Goal: Information Seeking & Learning: Compare options

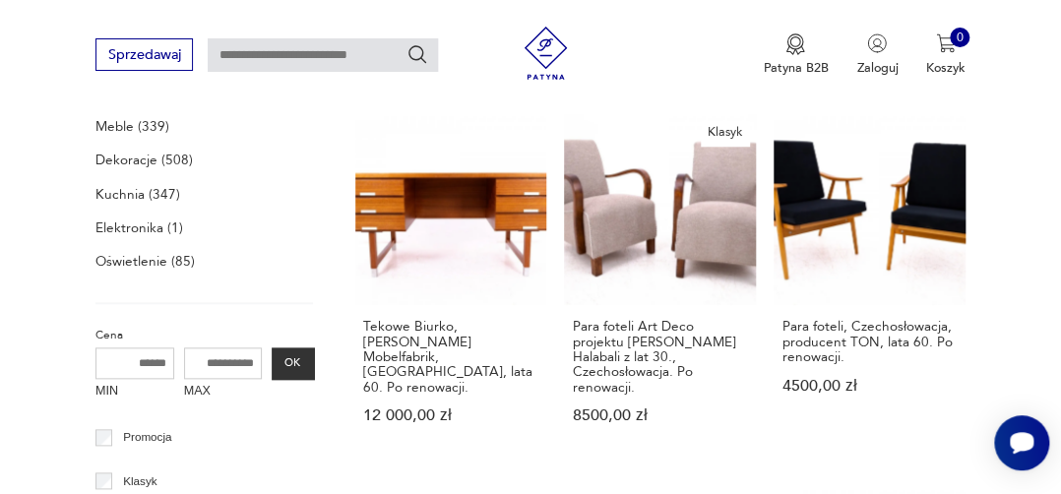
scroll to position [601, 0]
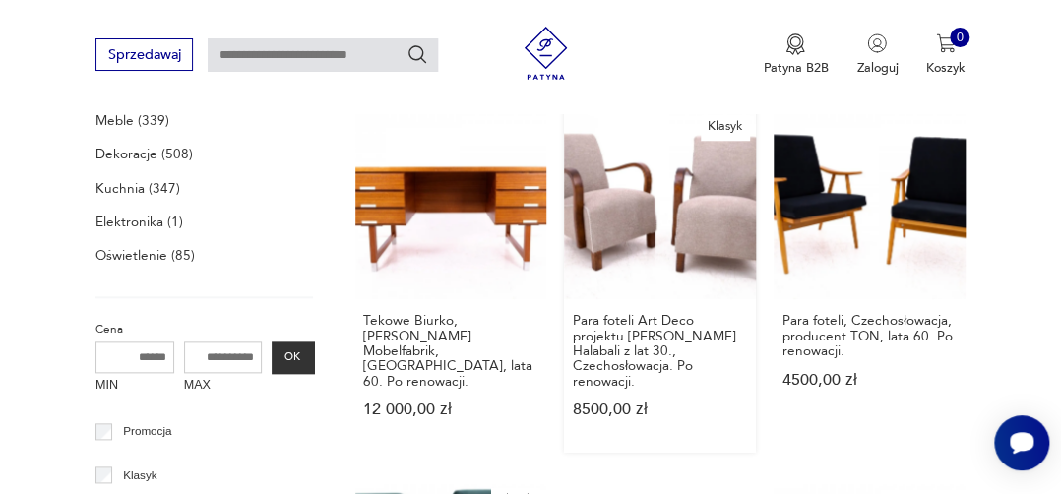
click at [677, 228] on link "Klasyk Para foteli Art Deco projektu [PERSON_NAME] Halabali z lat 30., Czechosł…" at bounding box center [660, 279] width 192 height 344
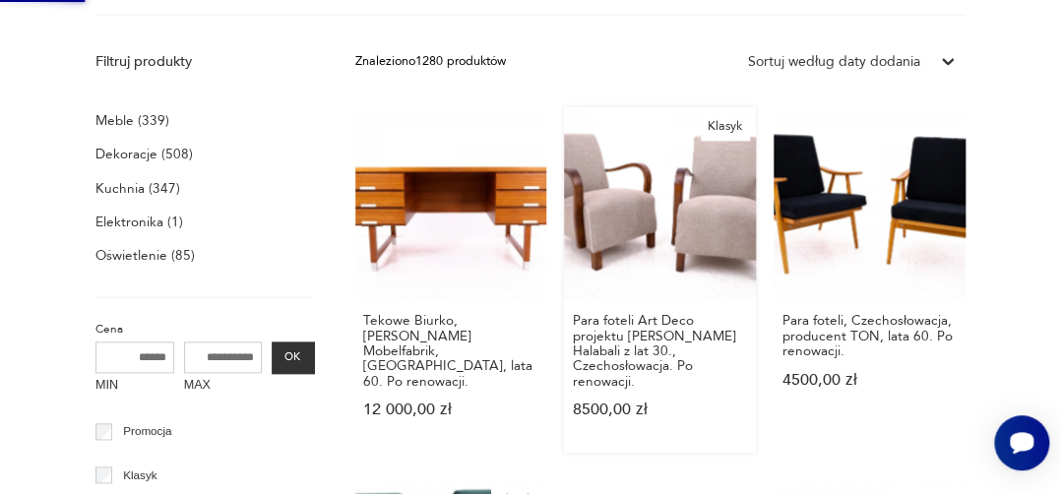
scroll to position [0, 0]
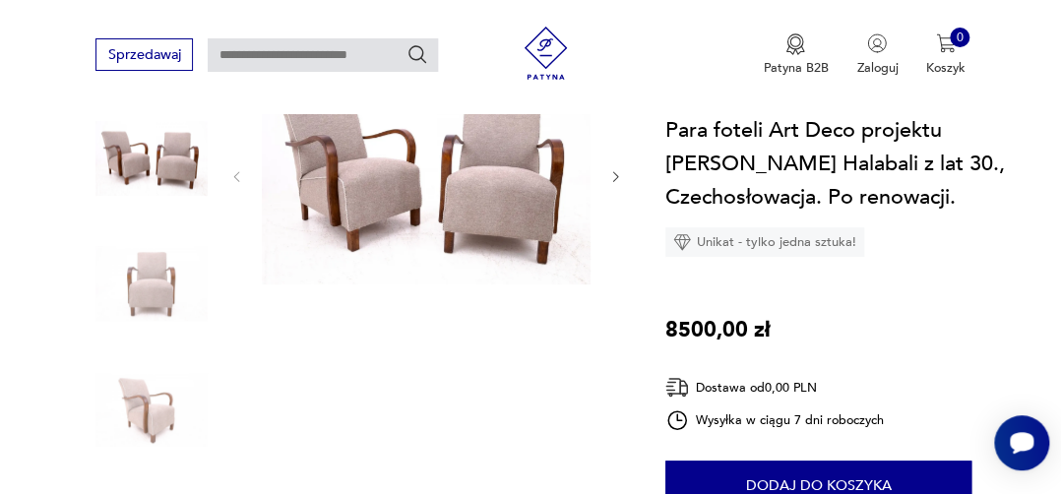
scroll to position [234, 0]
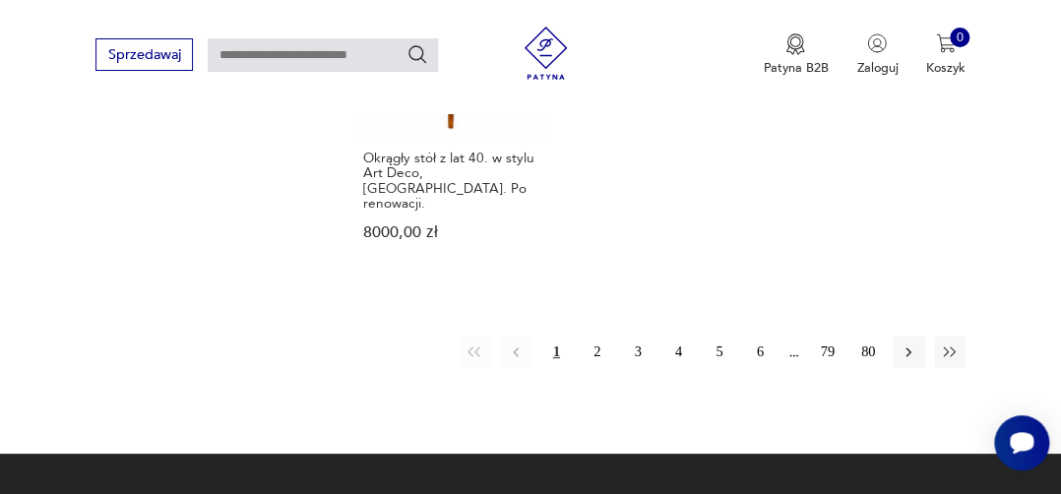
scroll to position [2525, 0]
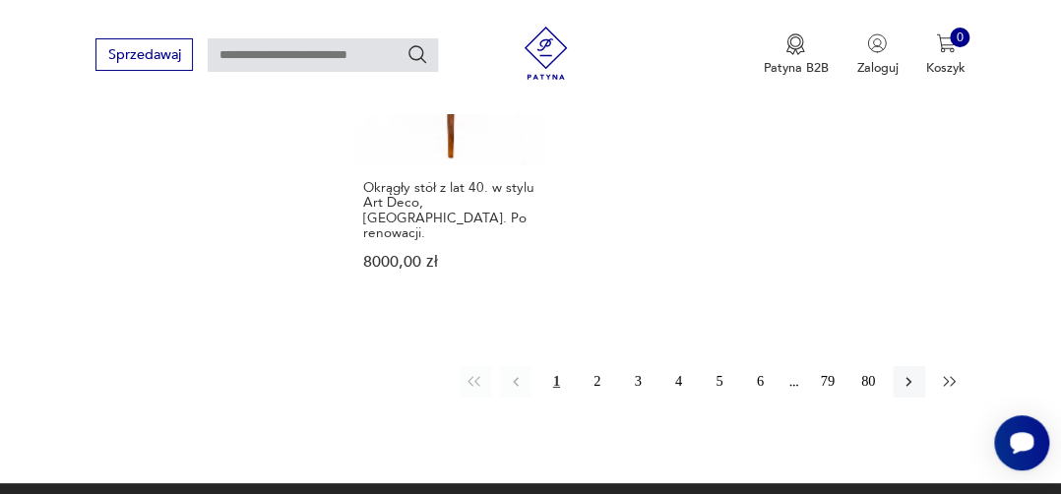
click at [942, 373] on icon "button" at bounding box center [950, 382] width 18 height 18
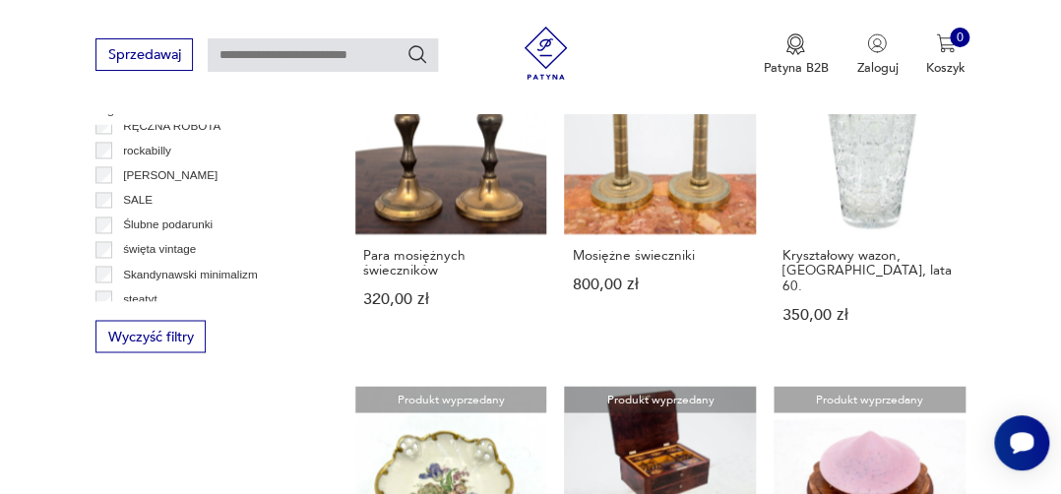
scroll to position [1133, 0]
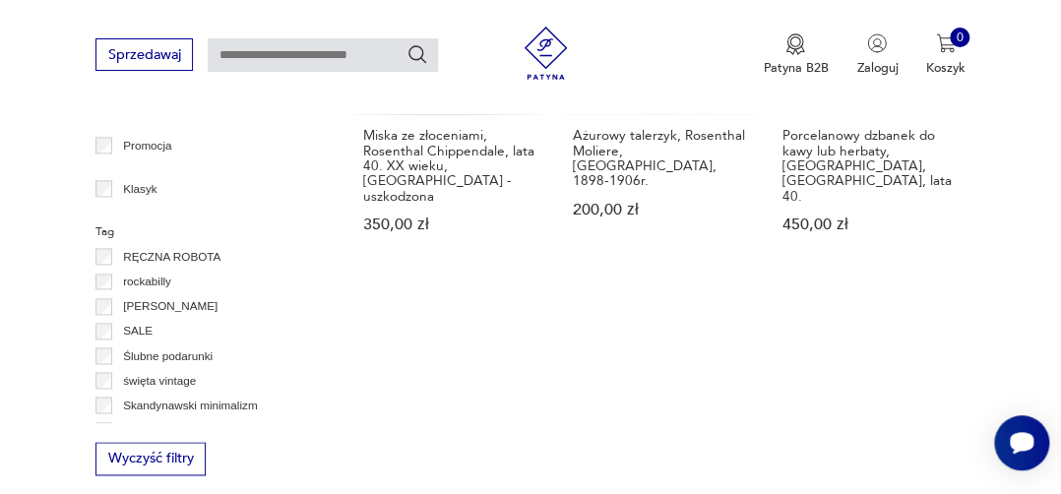
scroll to position [822, 0]
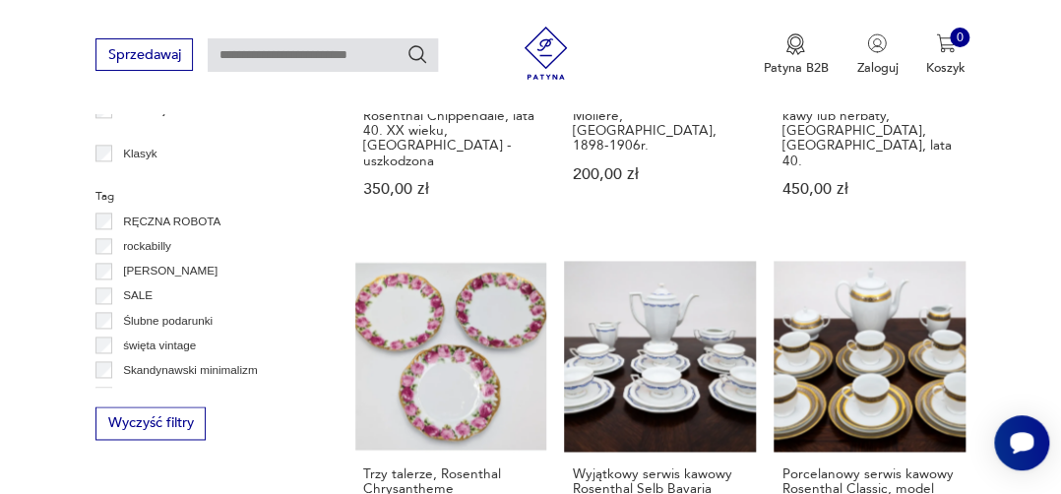
scroll to position [349, 0]
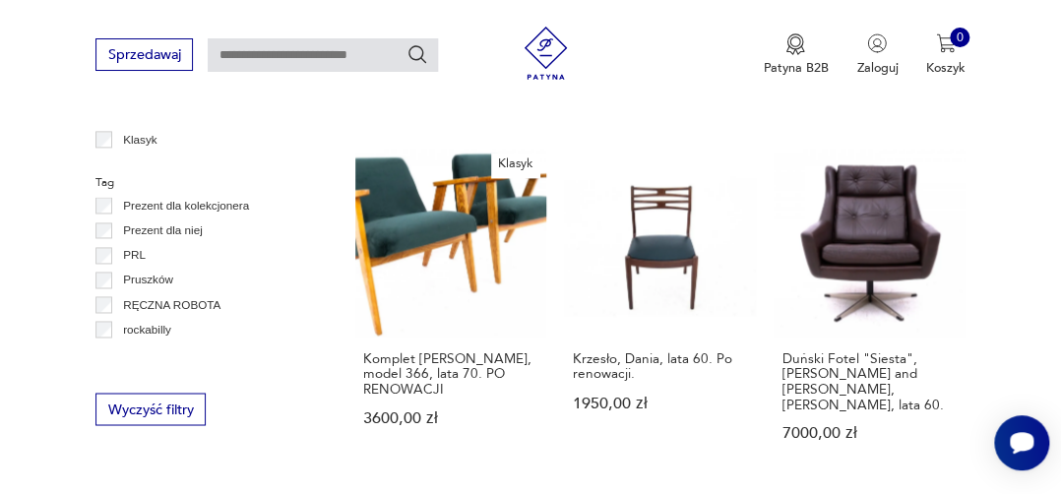
scroll to position [1000, 0]
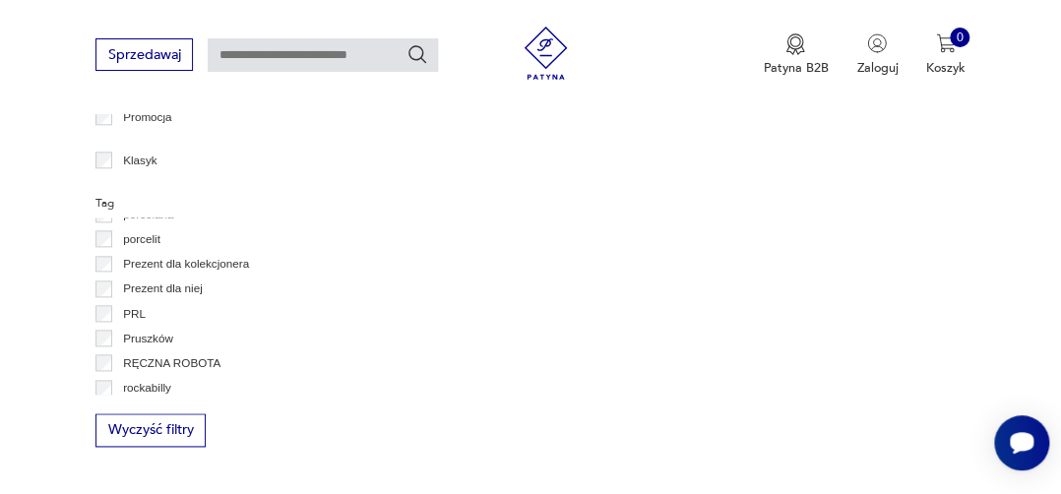
scroll to position [722, 0]
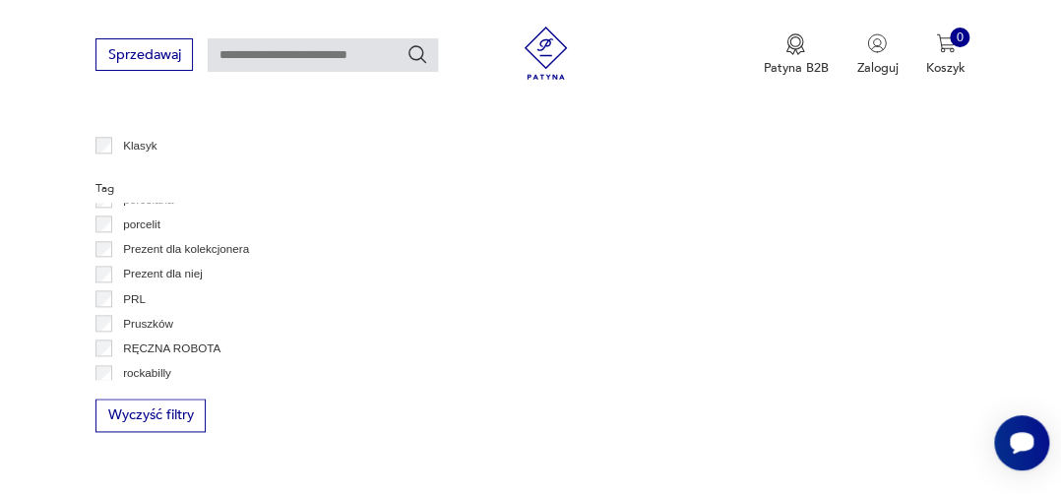
scroll to position [349, 0]
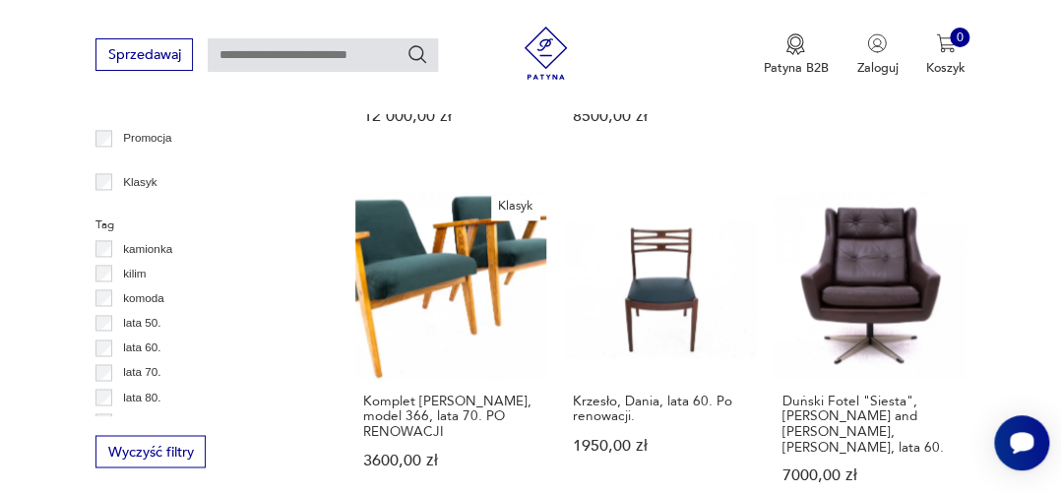
scroll to position [476, 0]
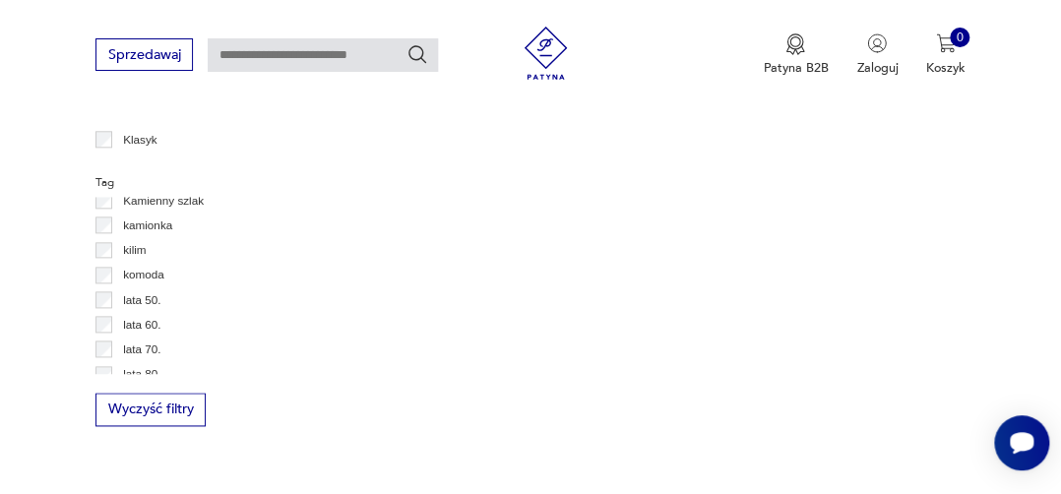
scroll to position [720, 0]
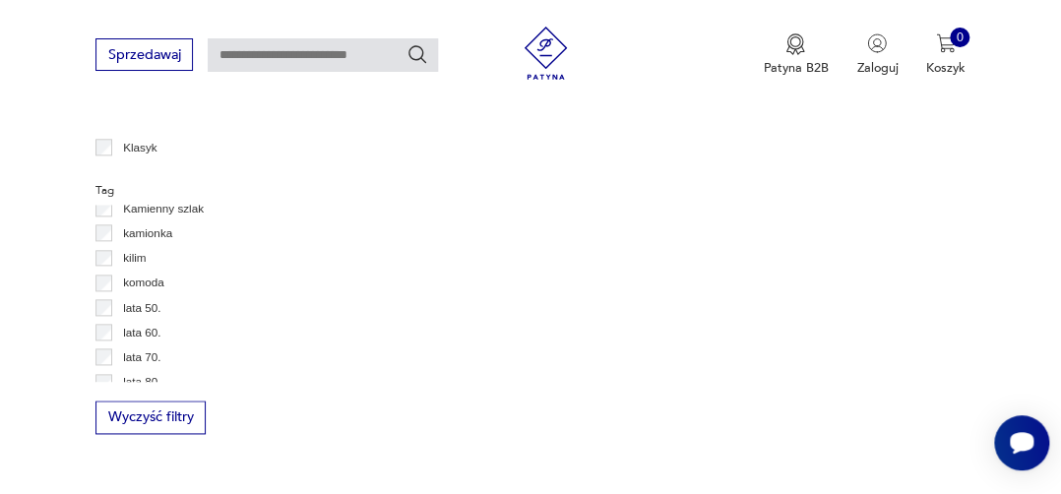
scroll to position [349, 0]
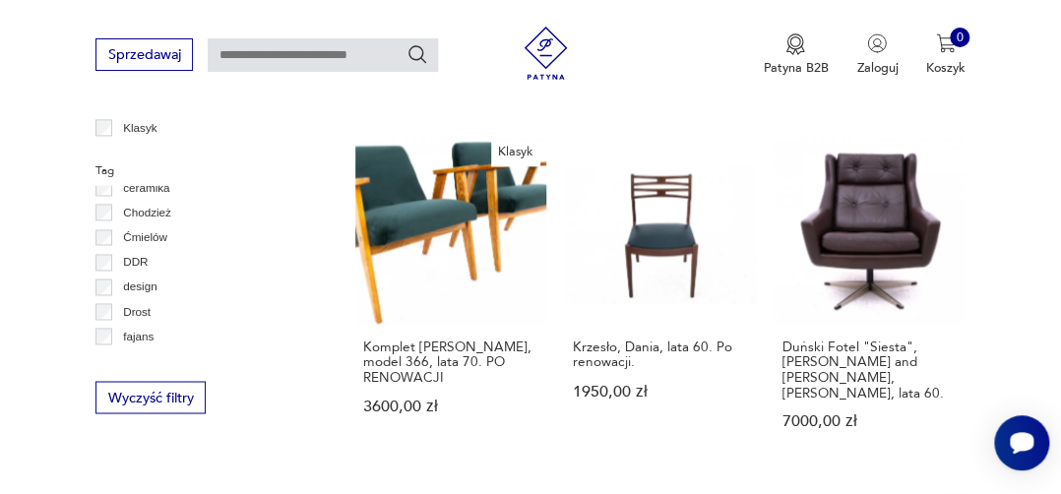
scroll to position [114, 0]
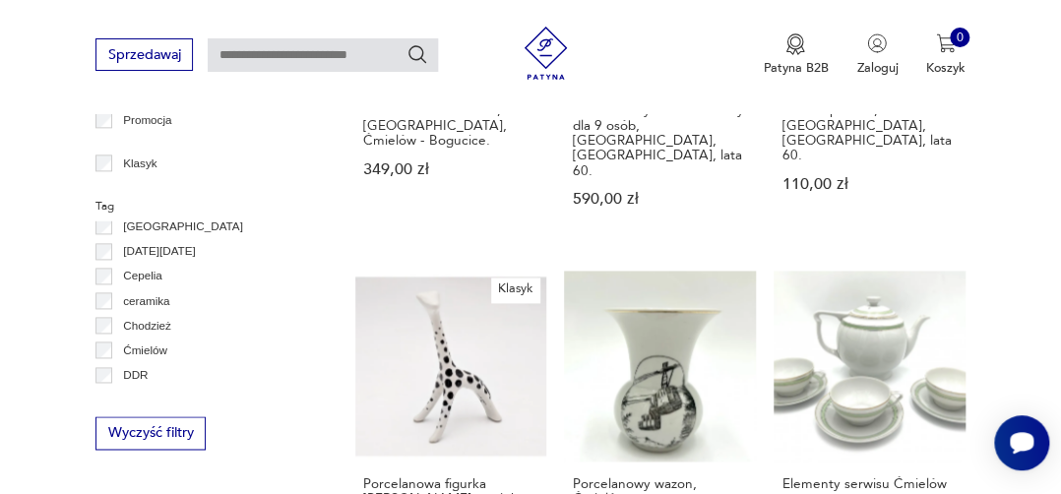
scroll to position [38, 0]
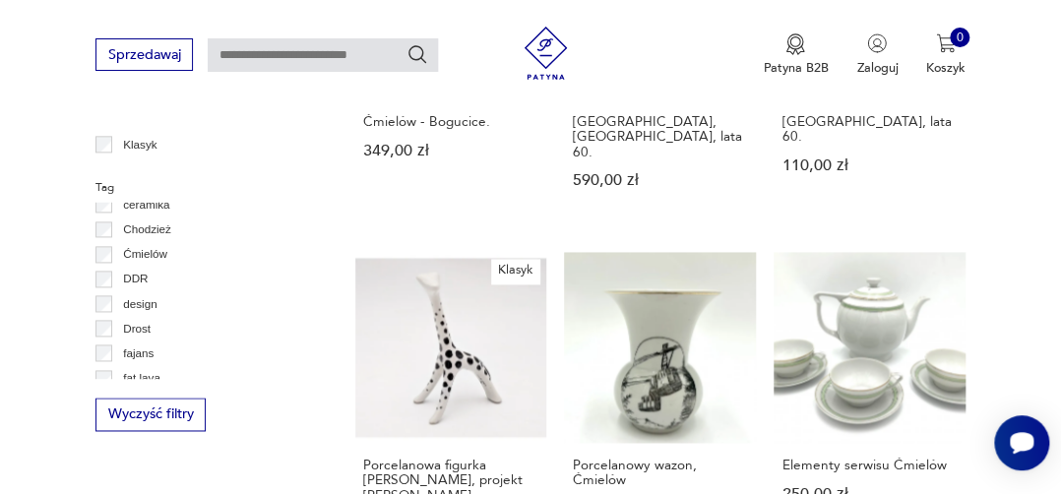
scroll to position [152, 0]
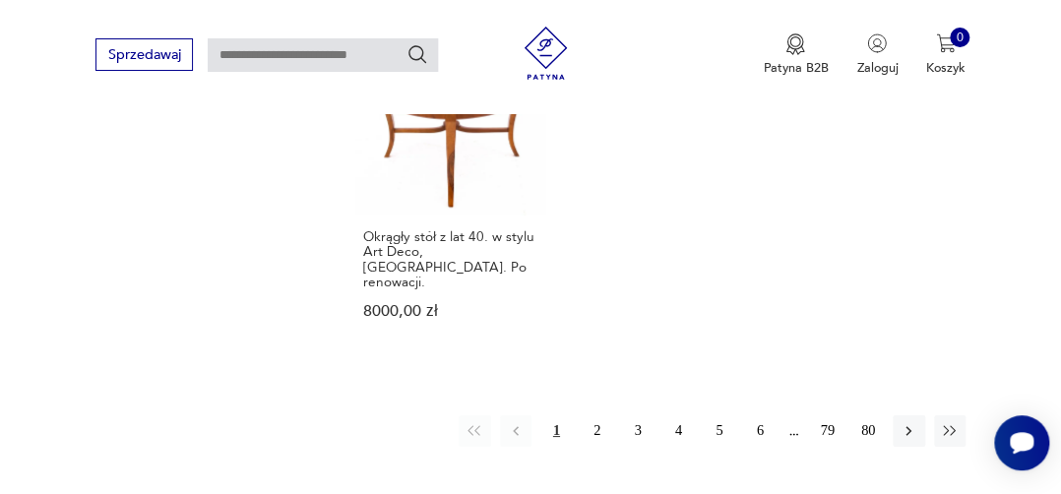
scroll to position [2469, 0]
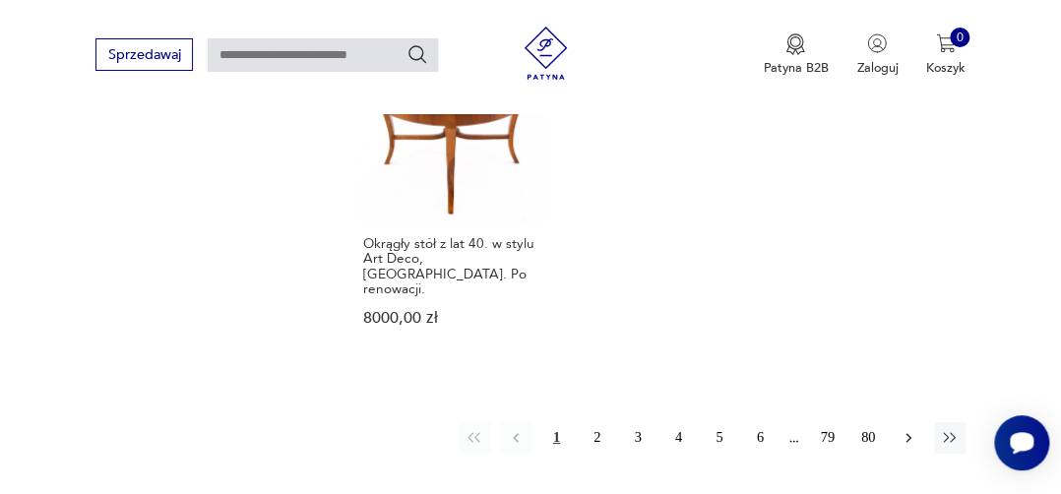
click at [909, 429] on icon "button" at bounding box center [908, 438] width 18 height 18
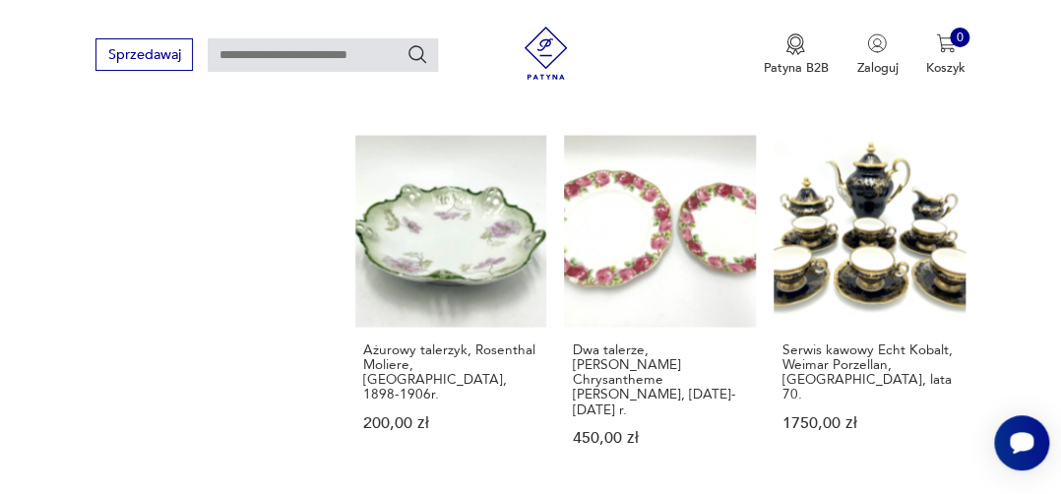
scroll to position [1322, 0]
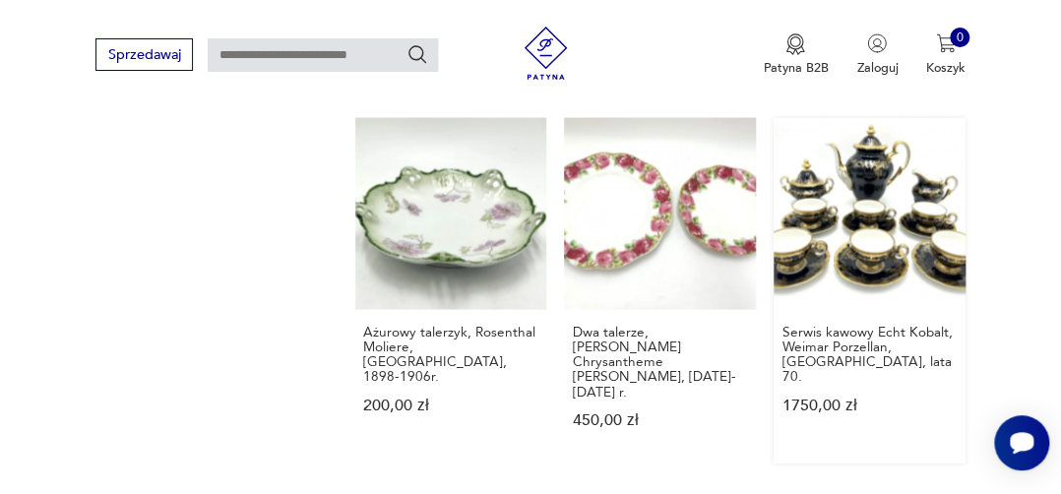
click at [895, 212] on link "Serwis kawowy Echt Kobalt, Weimar Porzellan, [GEOGRAPHIC_DATA], lata 70. 1750,0…" at bounding box center [869, 289] width 192 height 344
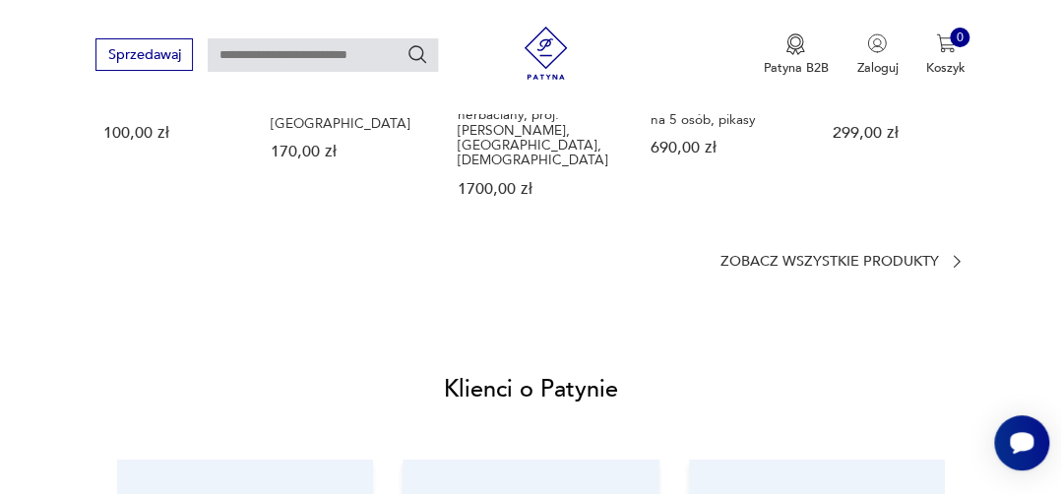
scroll to position [1755, 0]
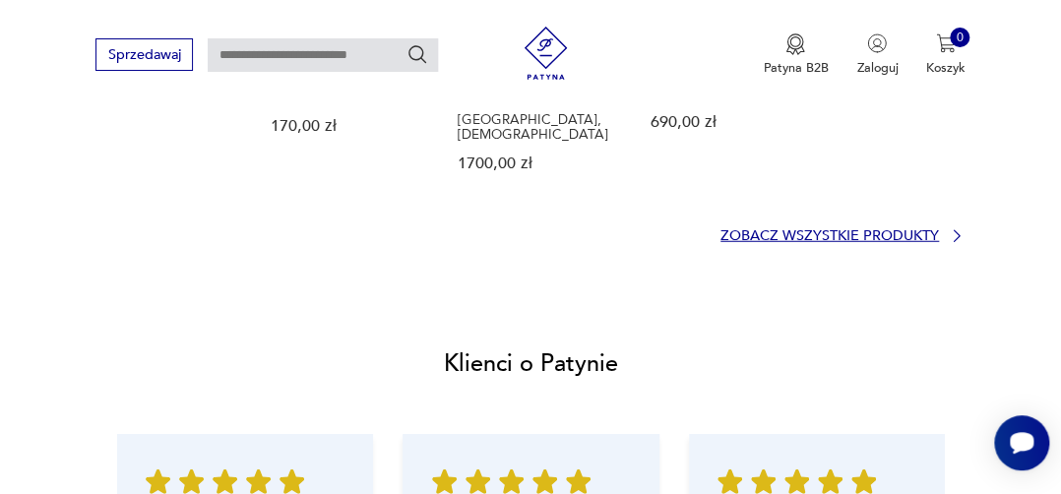
click at [957, 227] on icon at bounding box center [956, 236] width 18 height 18
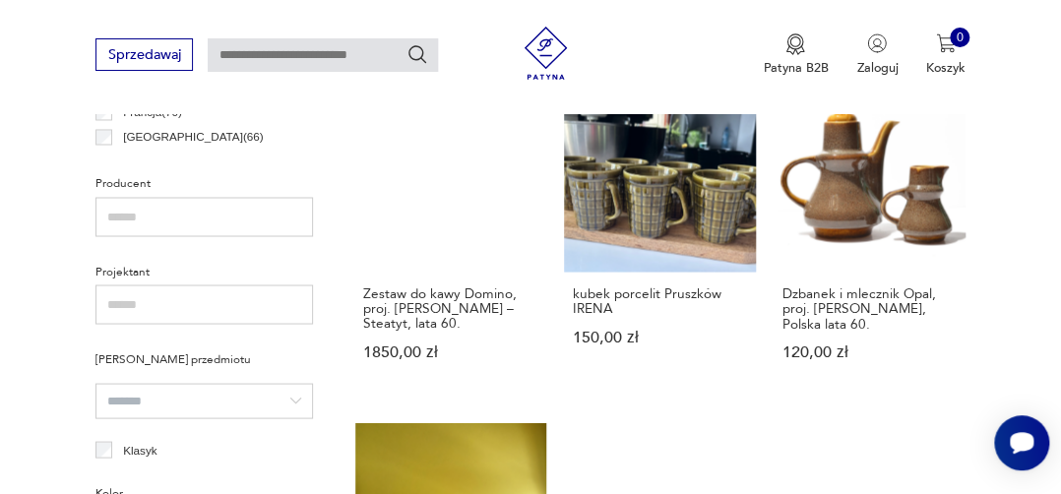
scroll to position [1142, 0]
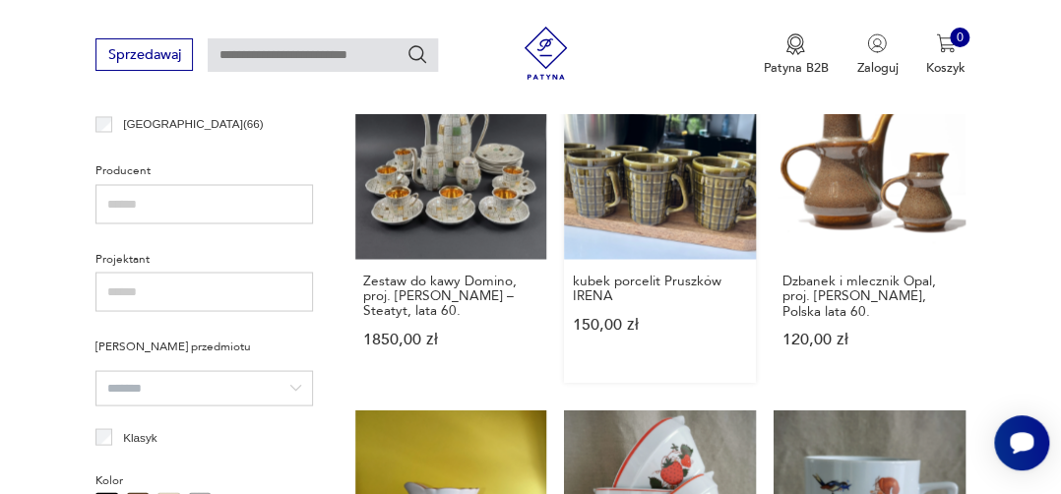
click at [660, 193] on link "kubek porcelit Pruszków IRENA 150,00 zł" at bounding box center [660, 224] width 192 height 315
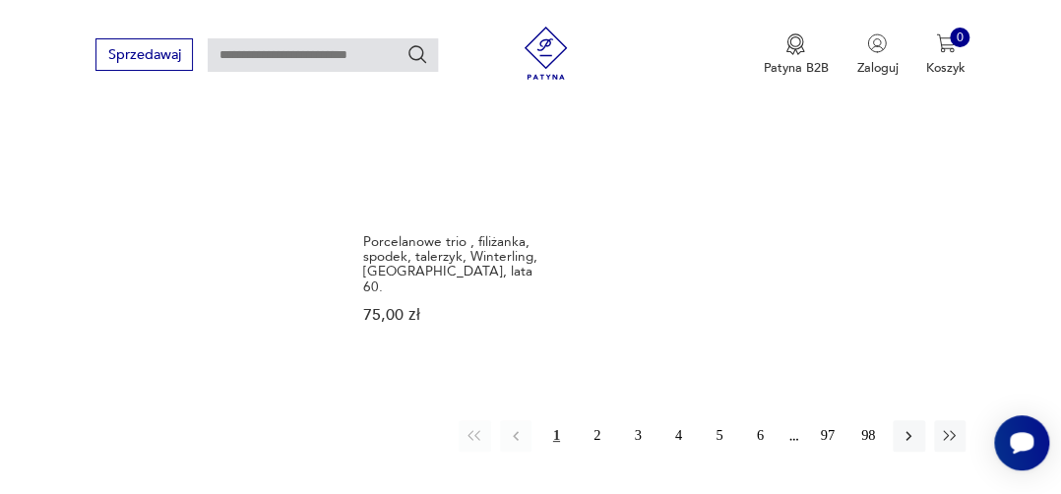
scroll to position [2629, 0]
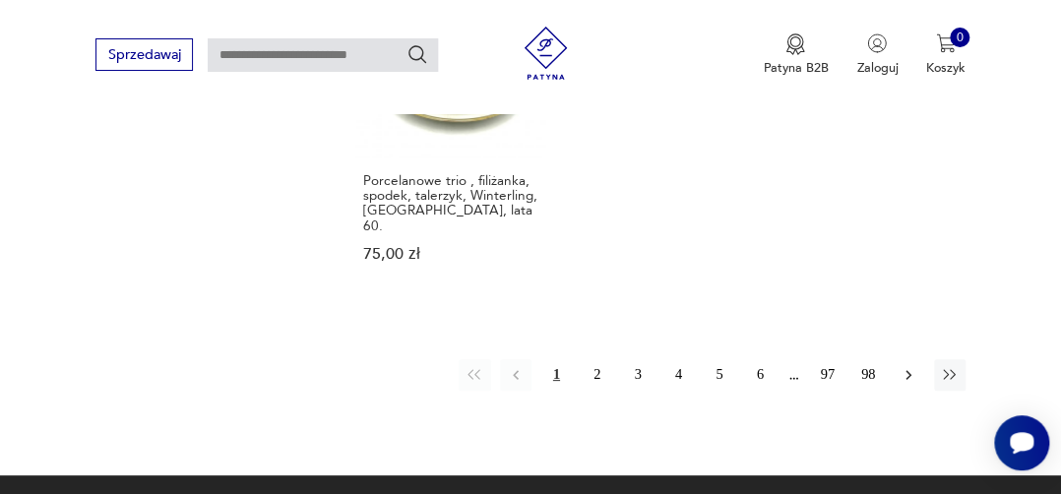
click at [909, 359] on button "button" at bounding box center [907, 374] width 31 height 31
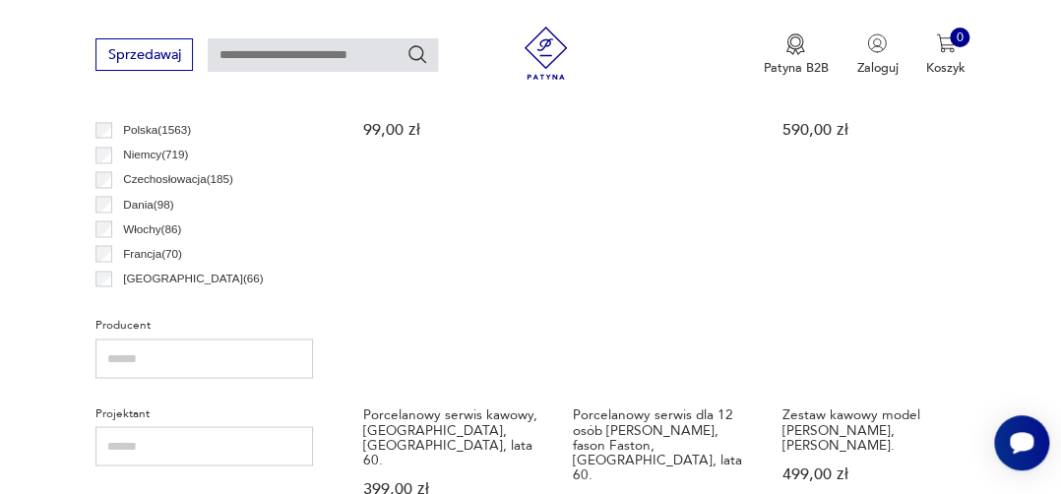
scroll to position [981, 0]
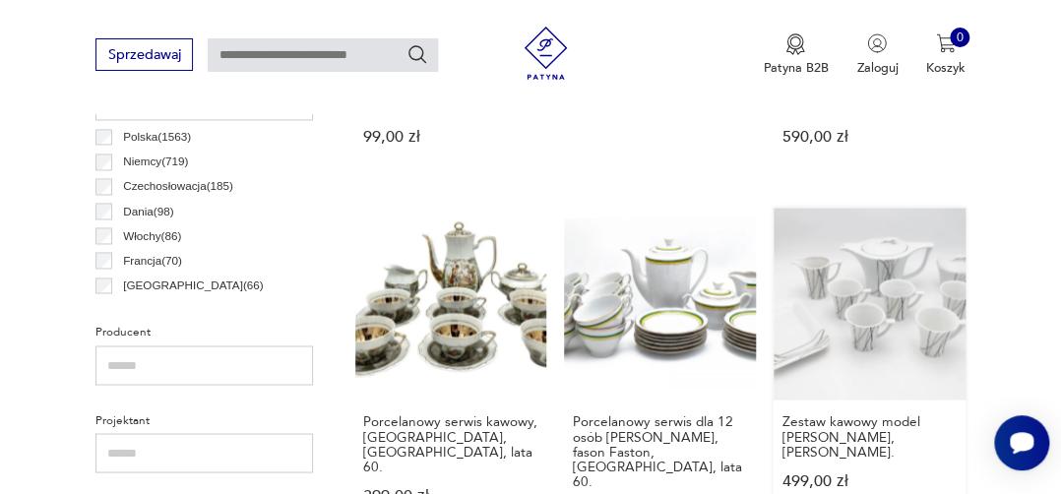
click at [840, 298] on link "Zestaw kawowy model [PERSON_NAME], [PERSON_NAME]. 499,00 zł" at bounding box center [869, 380] width 192 height 344
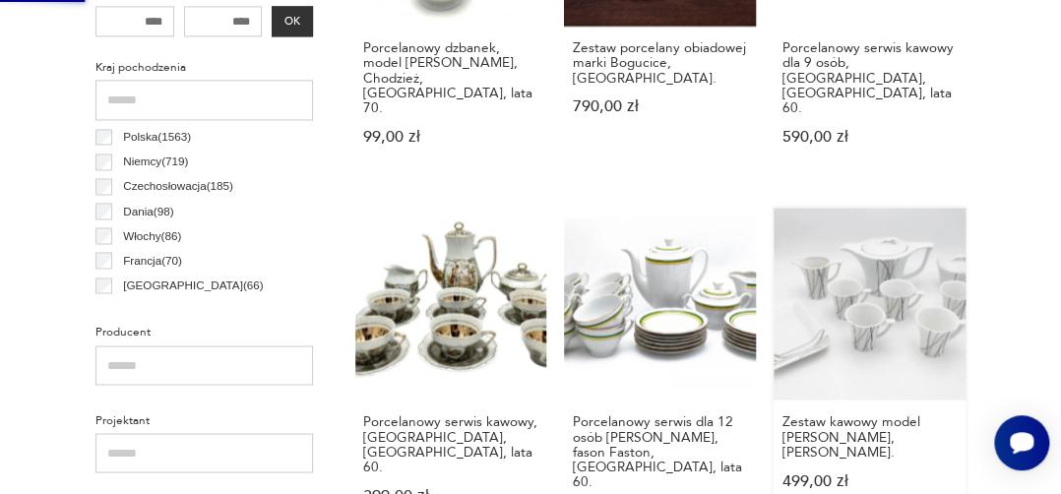
scroll to position [0, 0]
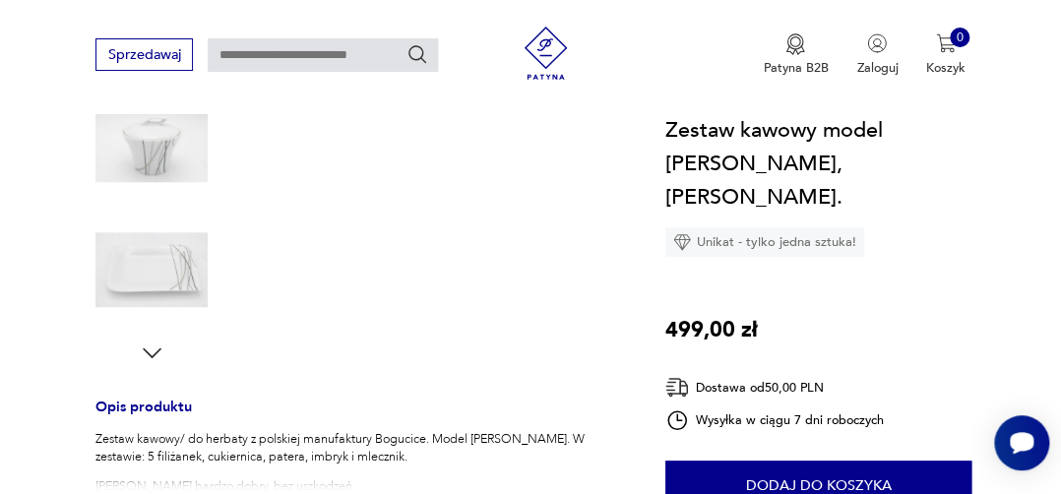
scroll to position [525, 0]
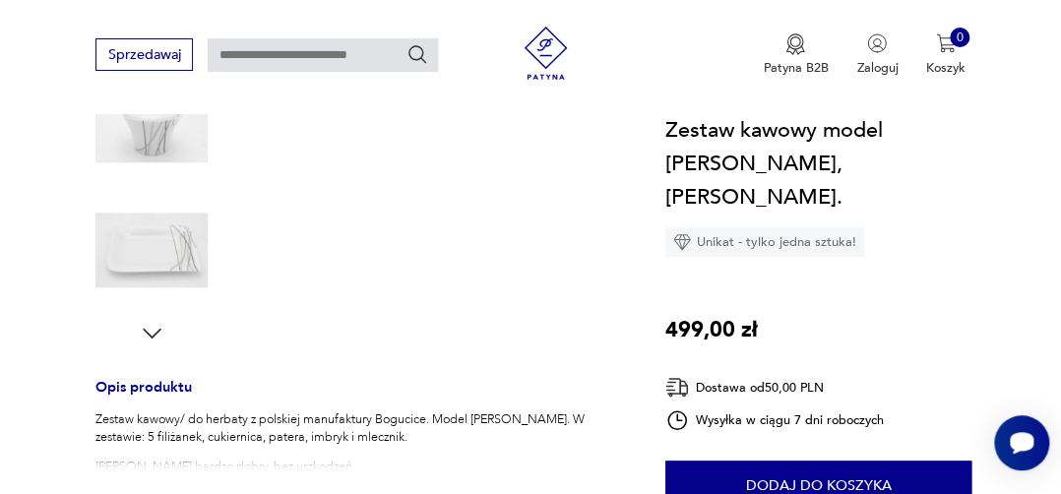
click at [147, 331] on icon "button" at bounding box center [152, 333] width 27 height 27
click at [146, 331] on icon "button" at bounding box center [152, 333] width 19 height 10
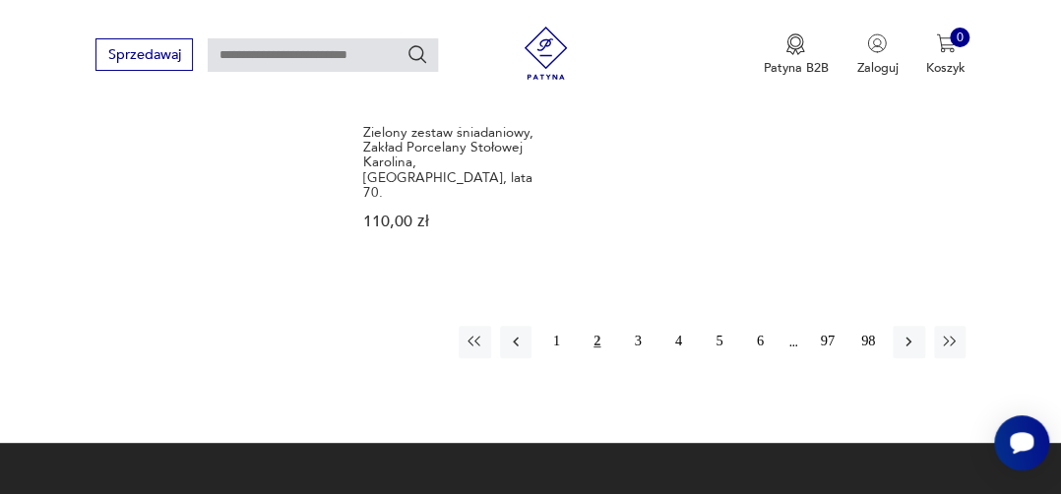
scroll to position [2640, 0]
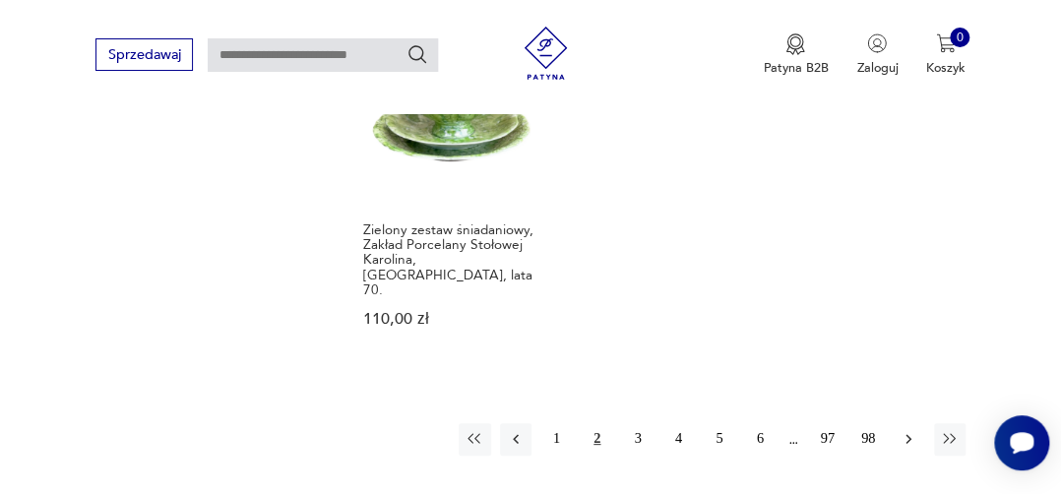
click at [906, 430] on icon "button" at bounding box center [908, 439] width 18 height 18
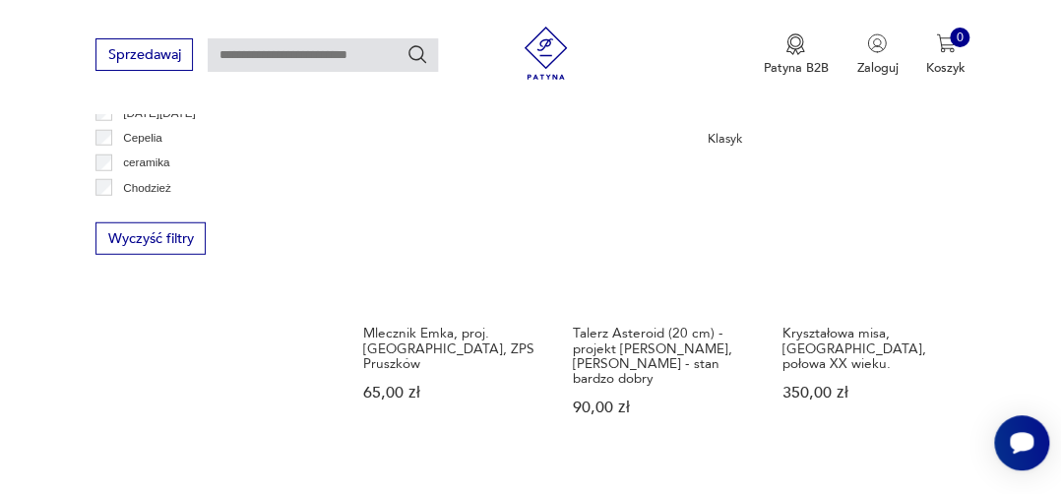
scroll to position [1751, 0]
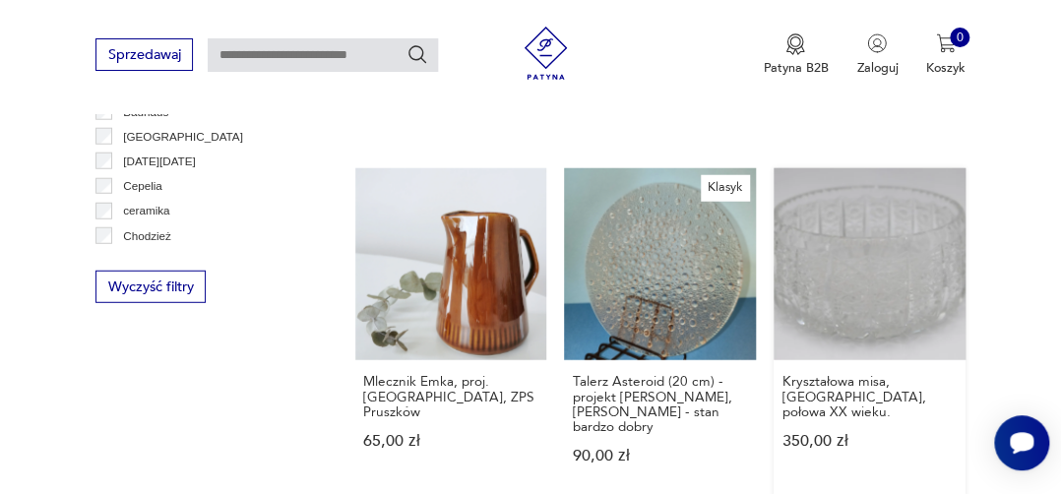
click at [874, 217] on link "Kryształowa misa, [GEOGRAPHIC_DATA], połowa XX wieku. 350,00 zł" at bounding box center [869, 333] width 192 height 330
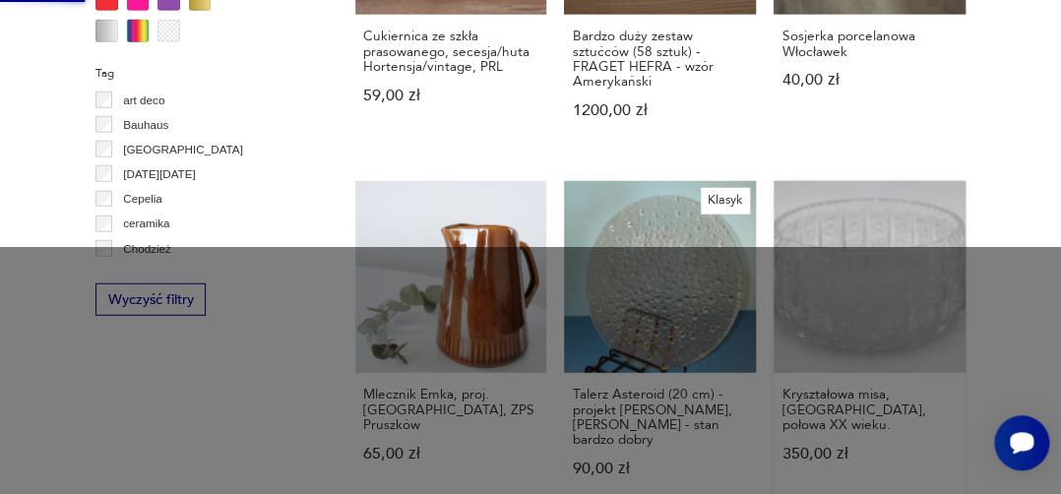
scroll to position [0, 0]
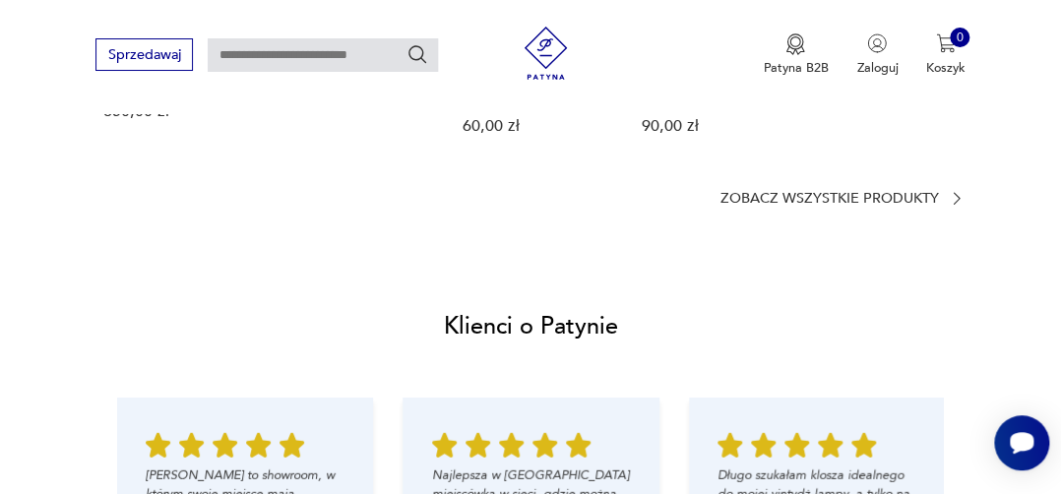
scroll to position [1654, 0]
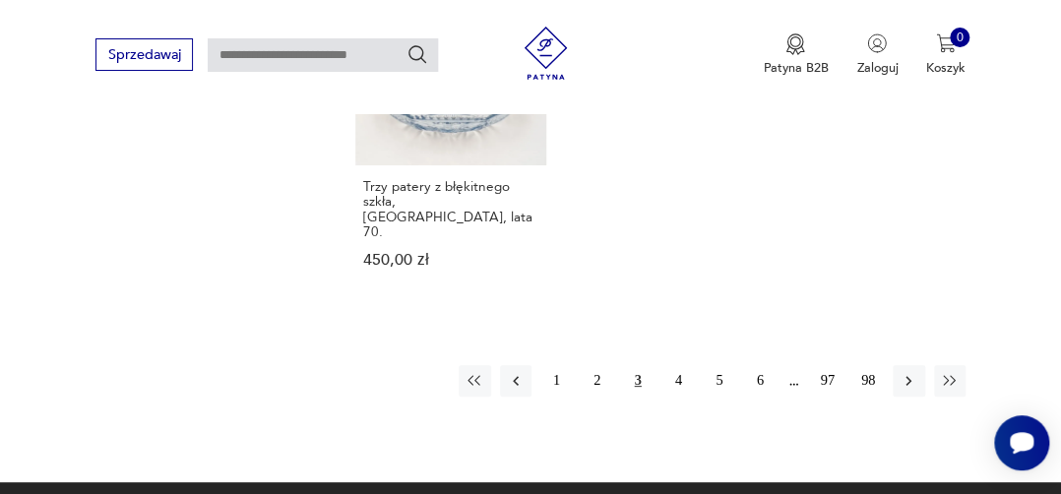
scroll to position [2629, 0]
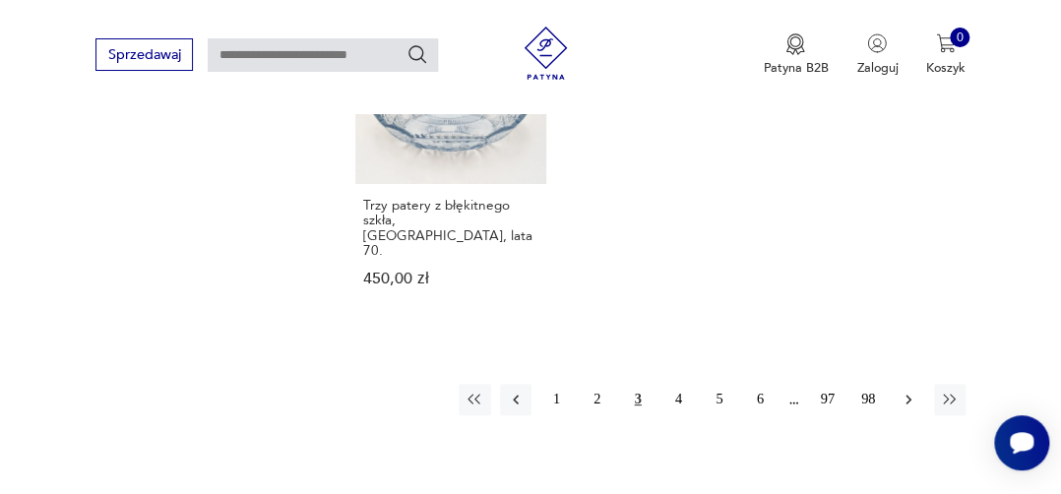
click at [912, 391] on icon "button" at bounding box center [908, 400] width 18 height 18
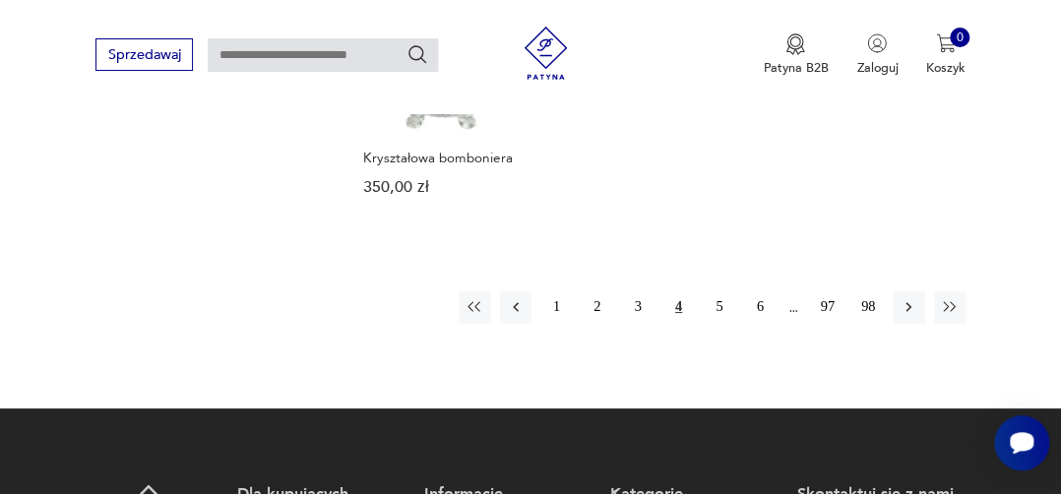
scroll to position [2562, 0]
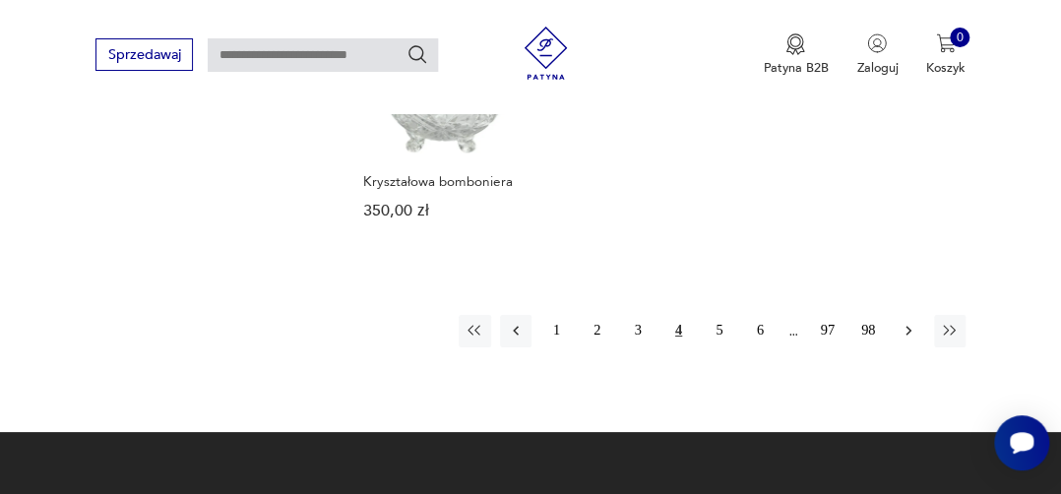
click at [903, 322] on icon "button" at bounding box center [908, 331] width 18 height 18
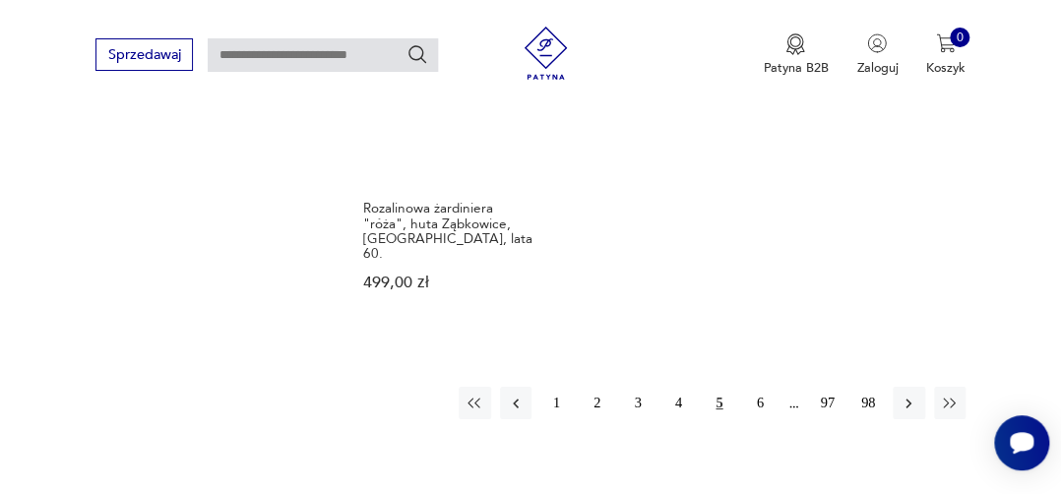
scroll to position [2562, 0]
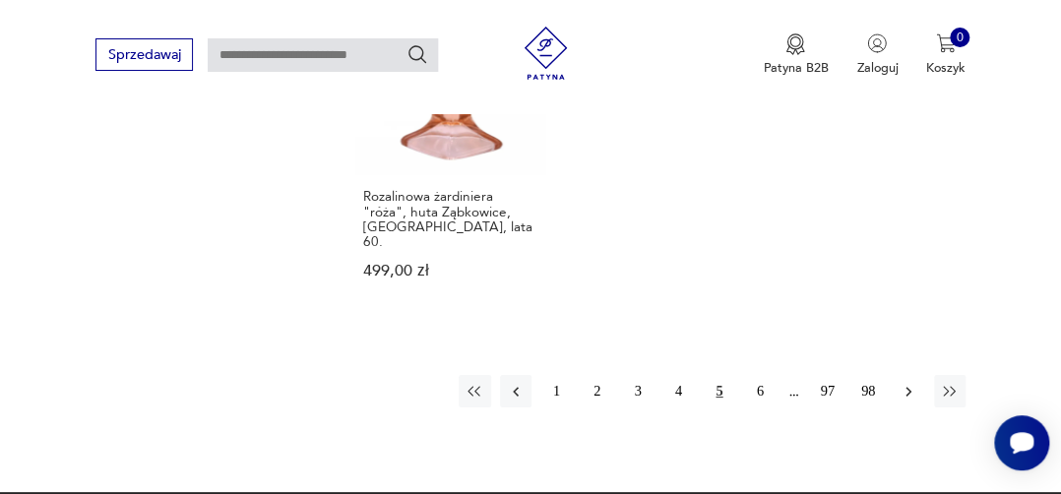
click at [903, 383] on icon "button" at bounding box center [908, 392] width 18 height 18
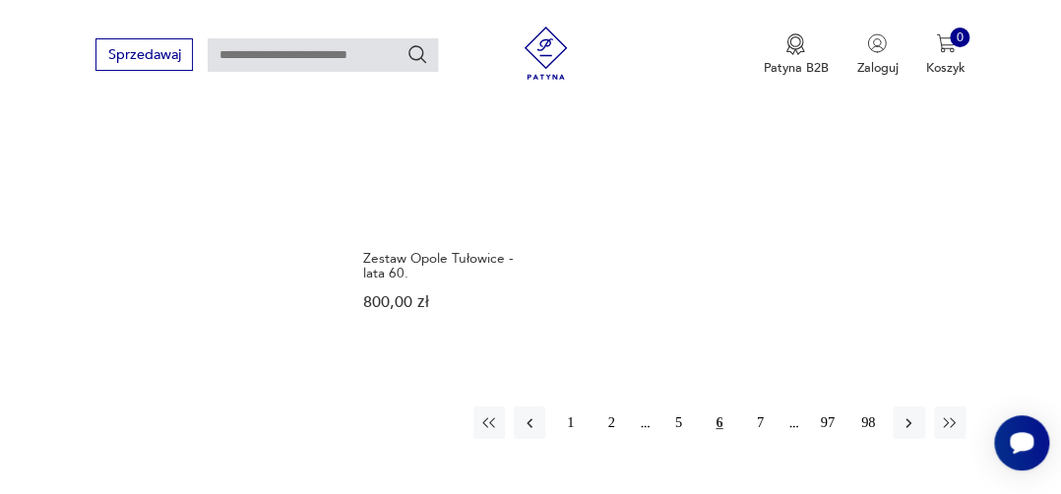
scroll to position [2573, 0]
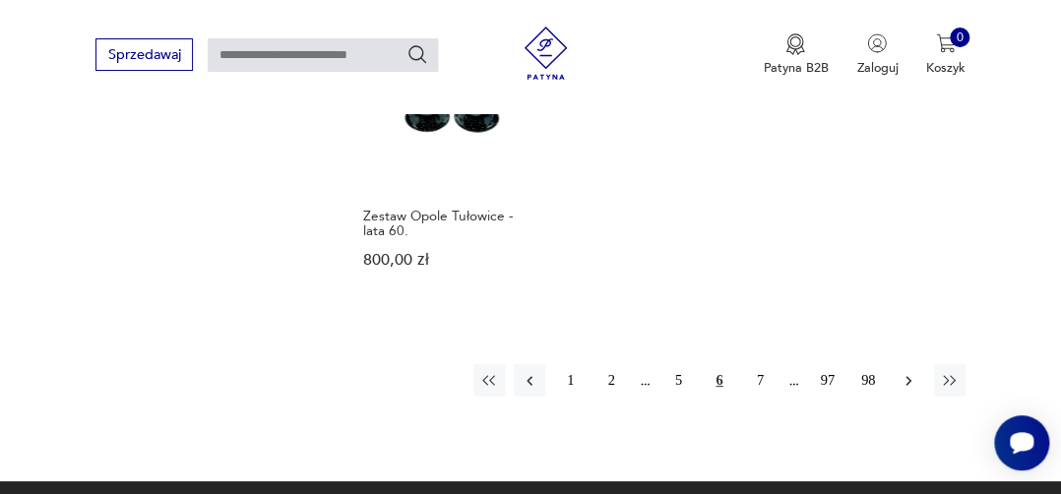
click at [905, 372] on icon "button" at bounding box center [908, 381] width 18 height 18
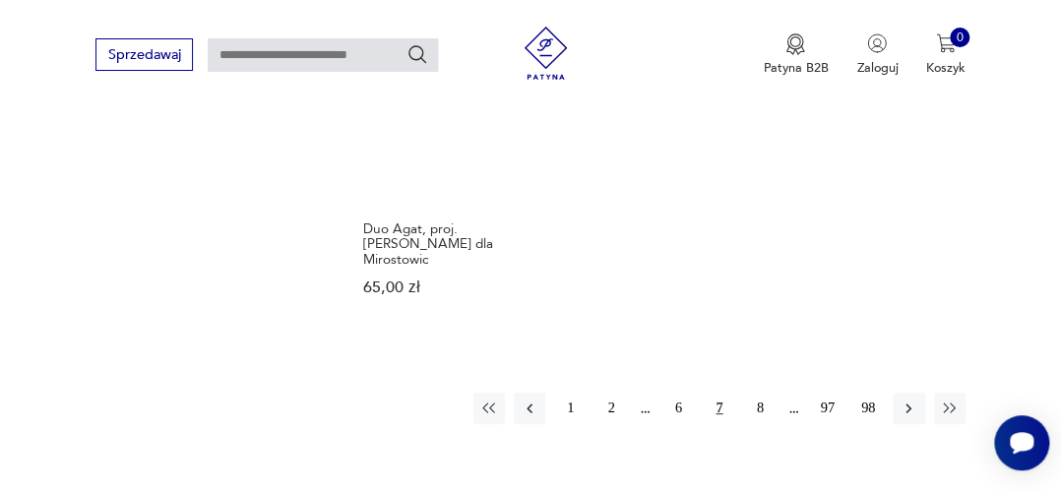
scroll to position [2650, 0]
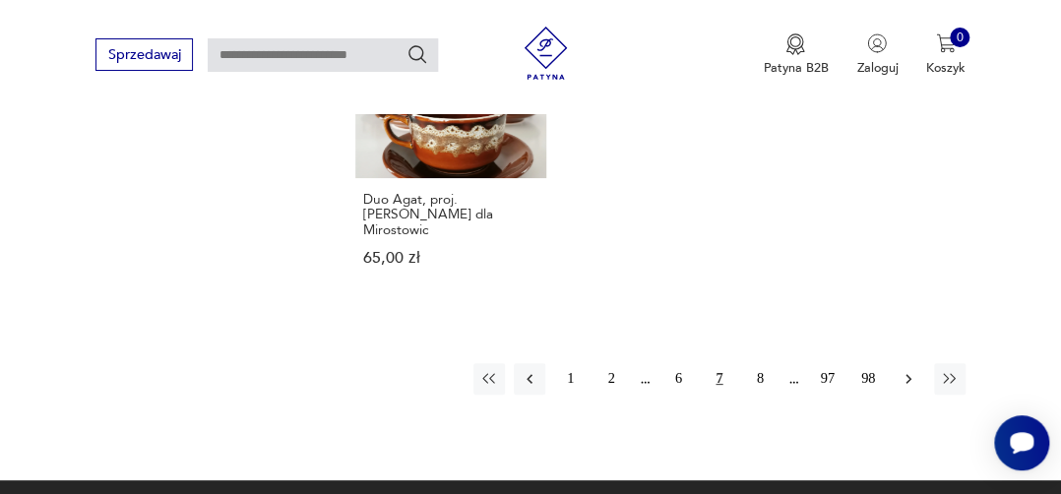
click at [901, 363] on button "button" at bounding box center [907, 378] width 31 height 31
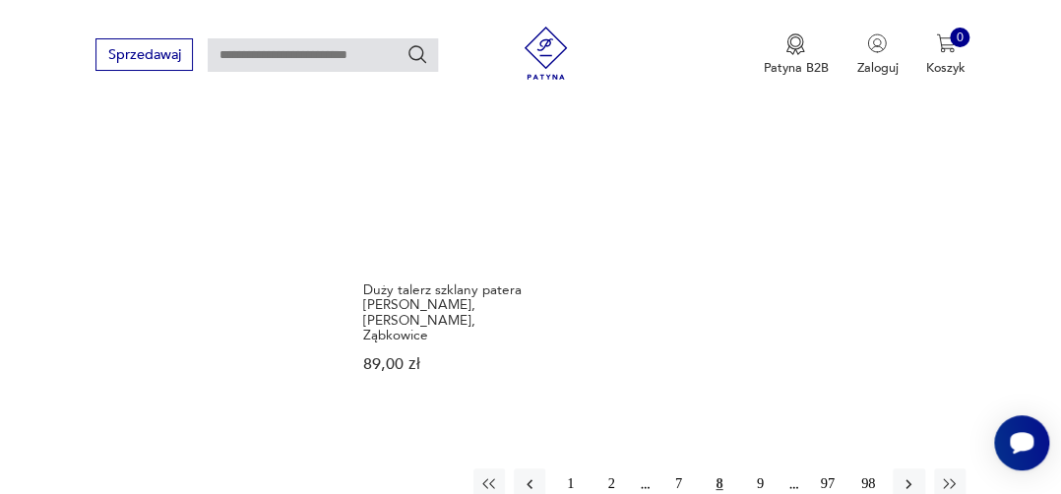
scroll to position [2546, 0]
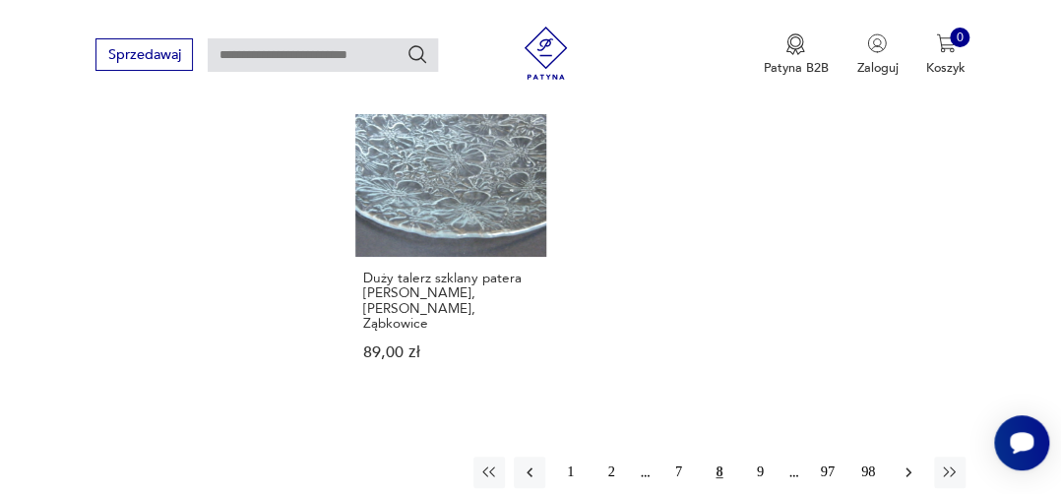
click at [910, 463] on icon "button" at bounding box center [908, 472] width 18 height 18
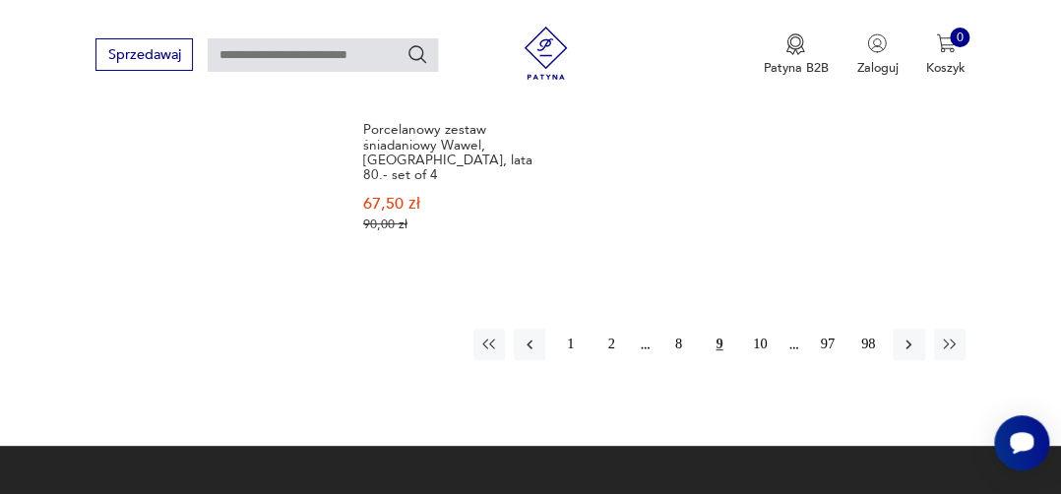
scroll to position [2746, 0]
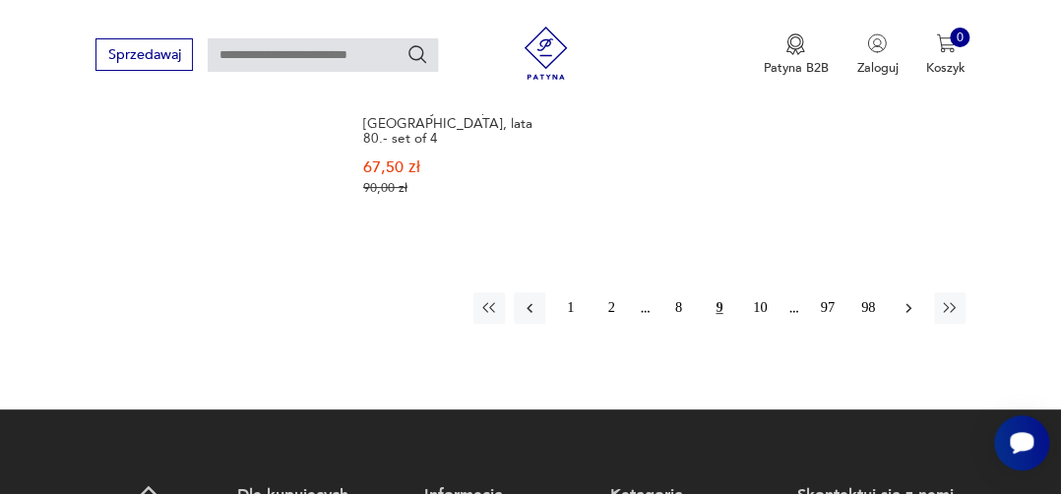
click at [906, 303] on icon "button" at bounding box center [909, 308] width 6 height 10
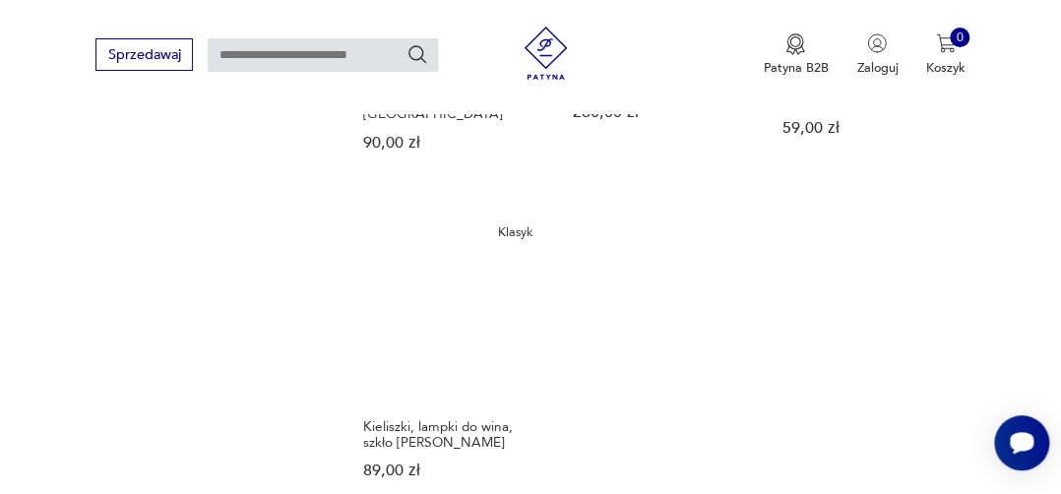
scroll to position [2645, 0]
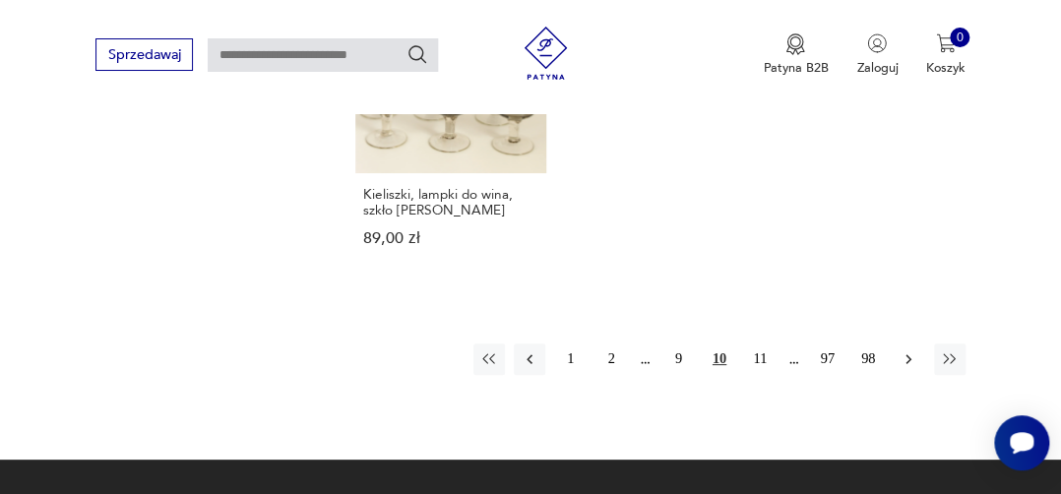
click at [912, 350] on icon "button" at bounding box center [908, 359] width 18 height 18
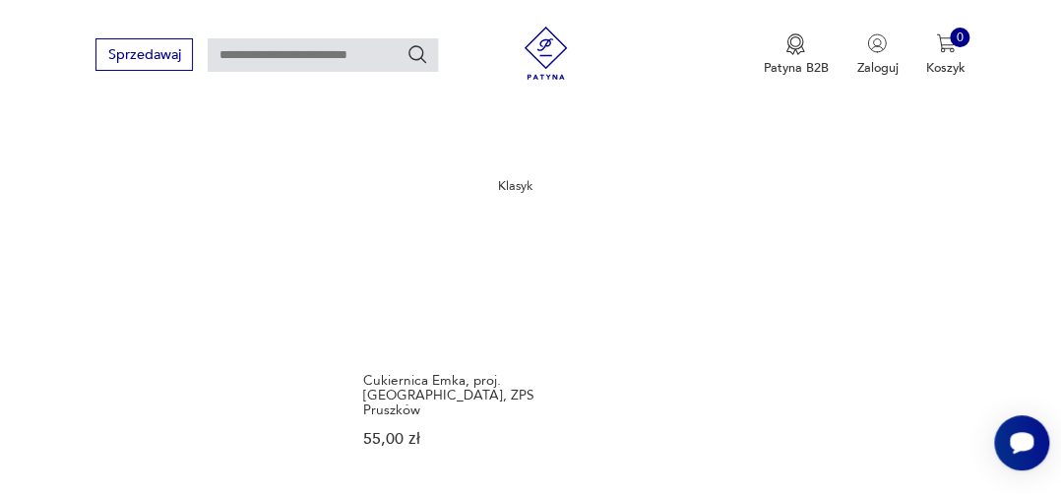
scroll to position [2617, 0]
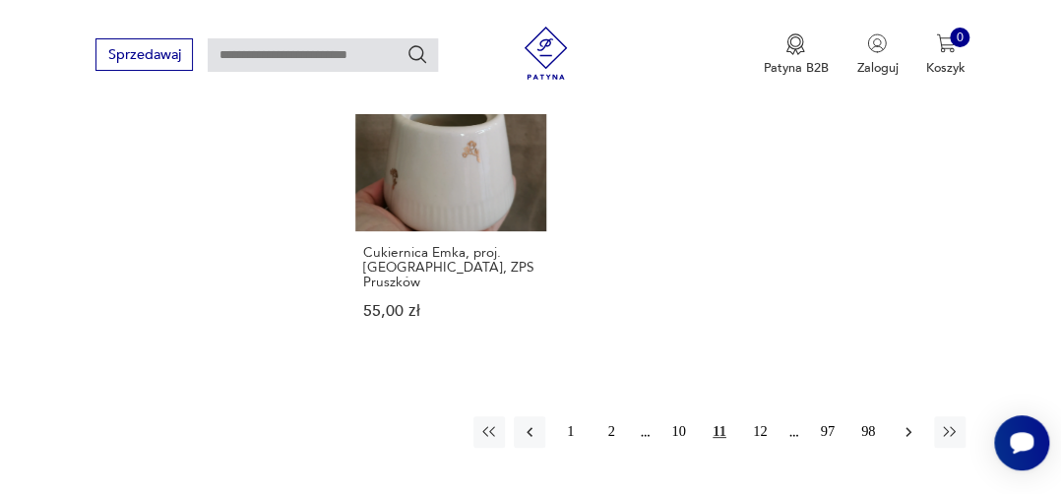
click at [906, 423] on icon "button" at bounding box center [908, 432] width 18 height 18
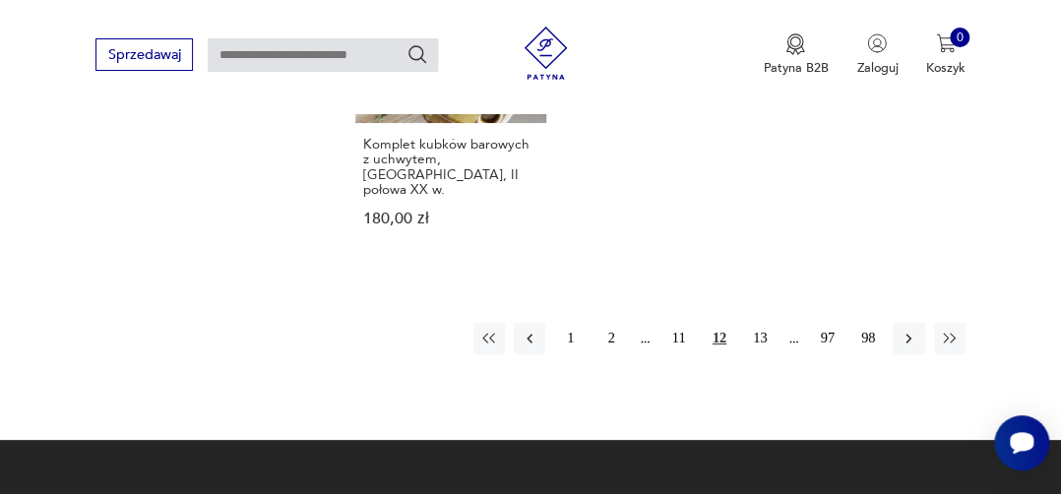
scroll to position [2629, 0]
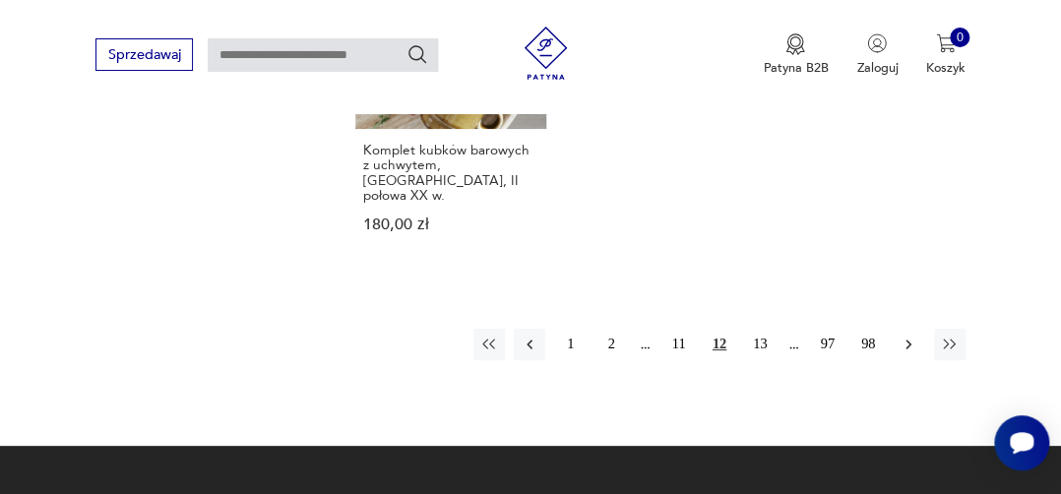
click at [908, 336] on icon "button" at bounding box center [908, 345] width 18 height 18
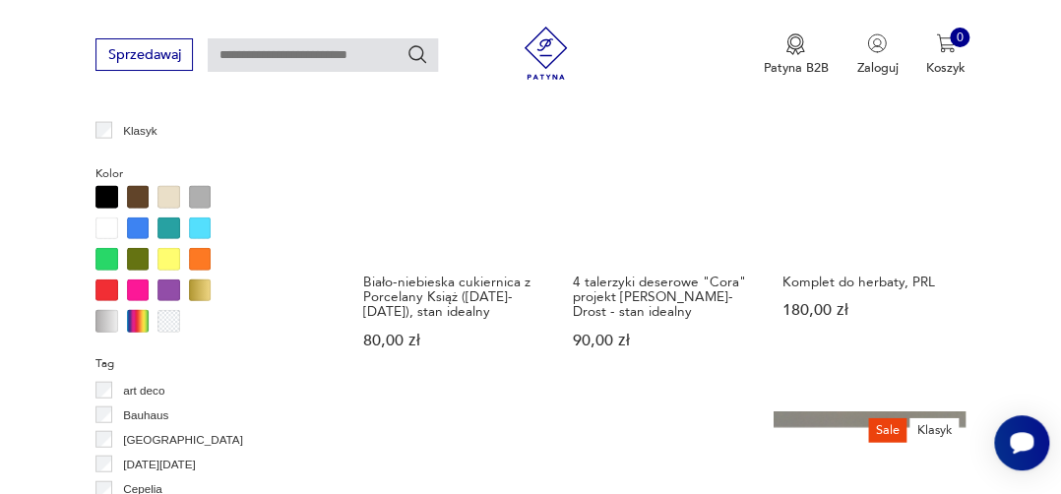
scroll to position [1460, 0]
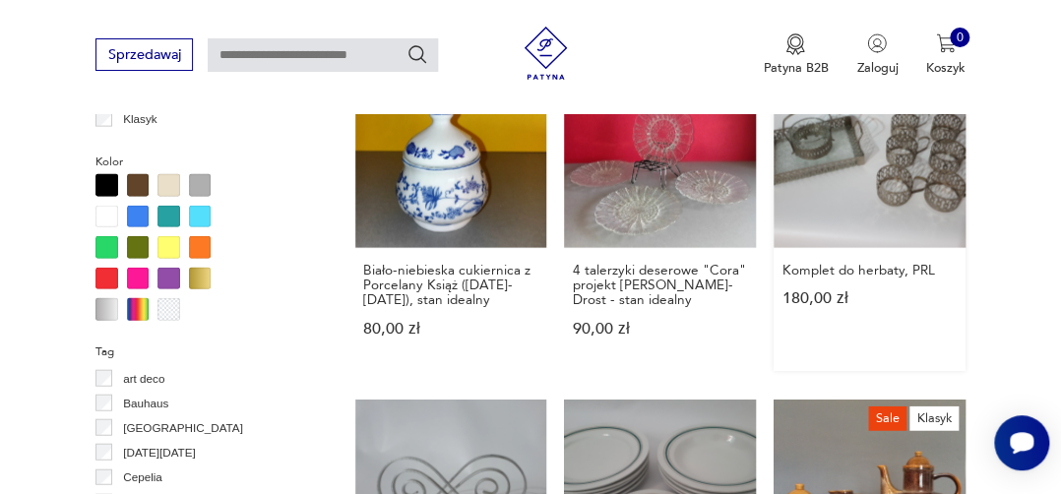
click at [905, 168] on link "Komplet do herbaty, PRL 180,00 zł" at bounding box center [869, 213] width 192 height 315
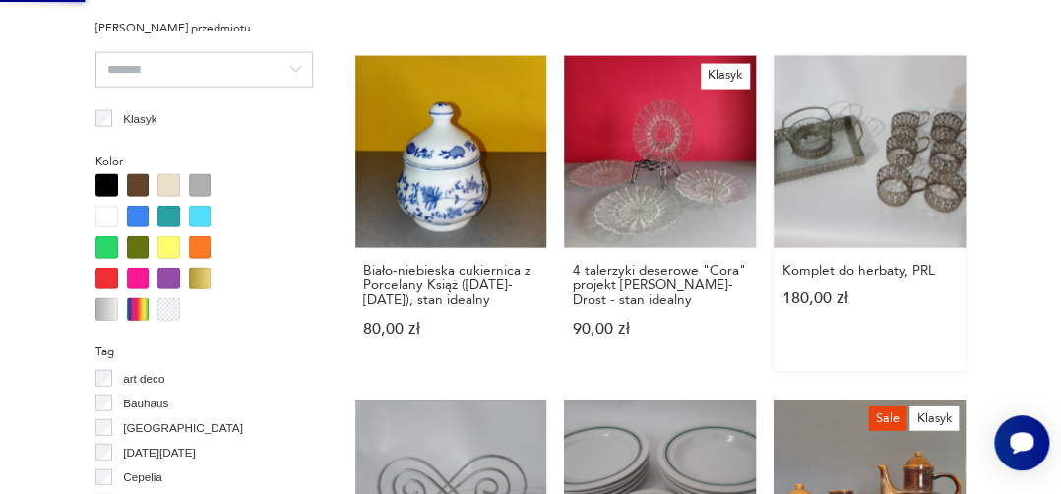
scroll to position [0, 0]
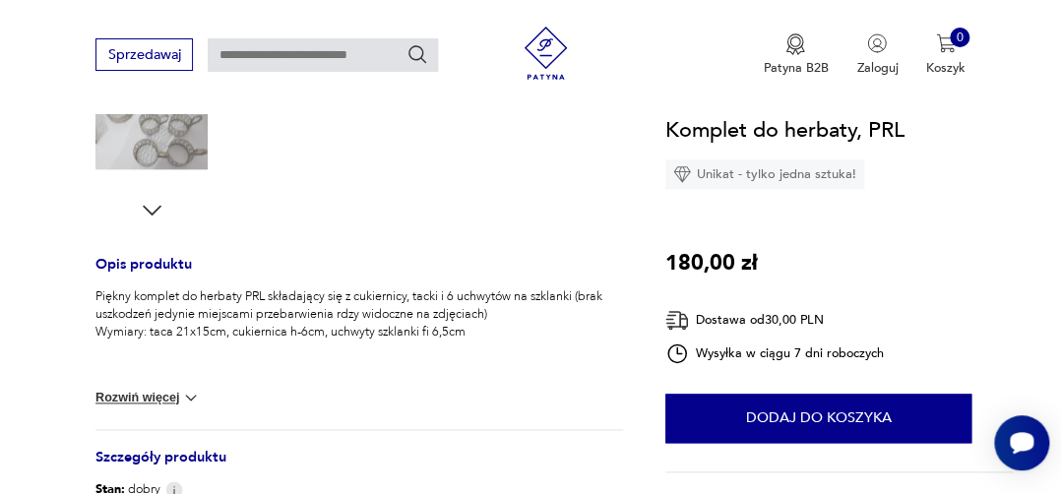
scroll to position [661, 0]
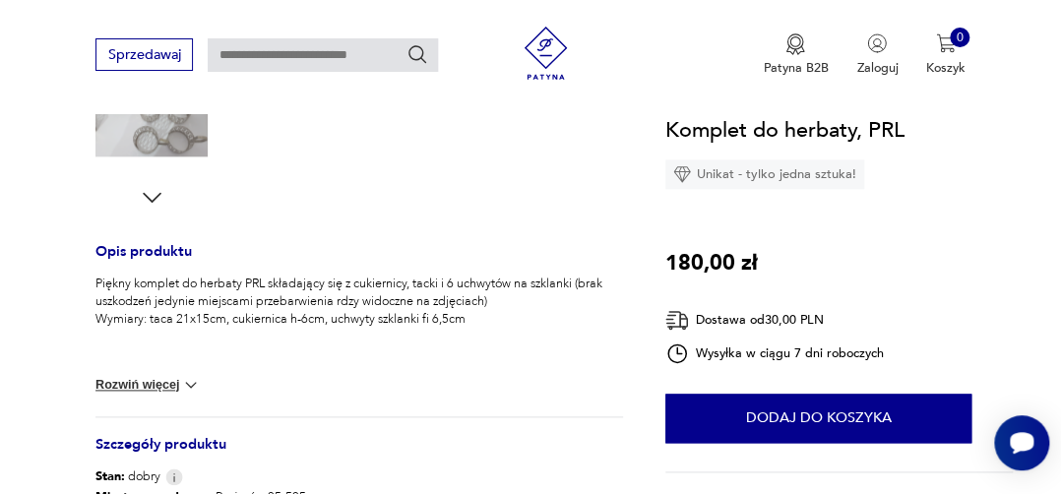
click at [154, 197] on icon "button" at bounding box center [152, 197] width 19 height 10
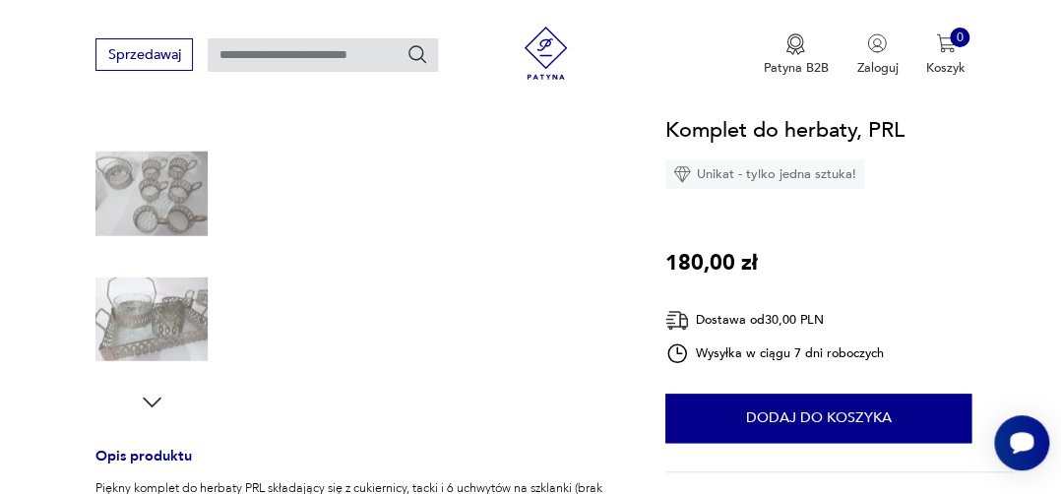
scroll to position [413, 0]
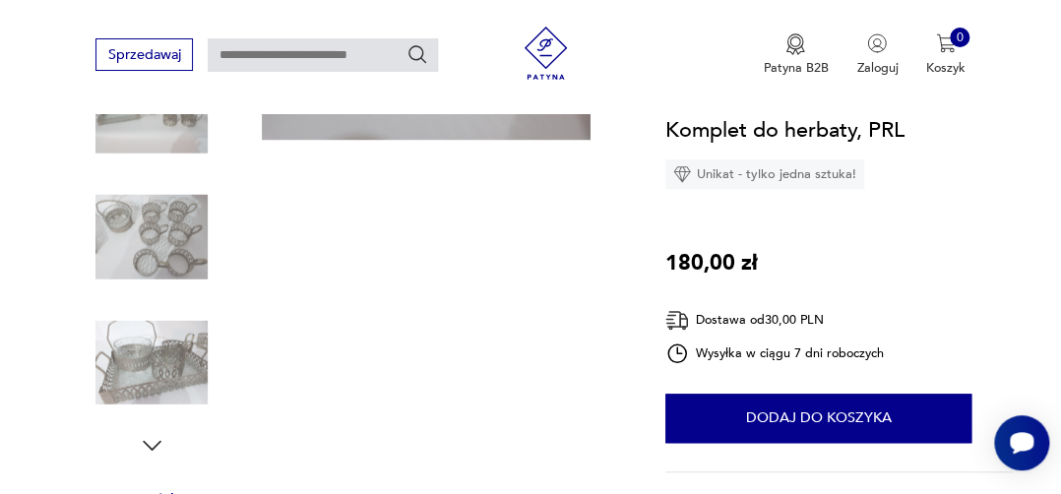
click at [152, 443] on icon "button" at bounding box center [152, 445] width 27 height 27
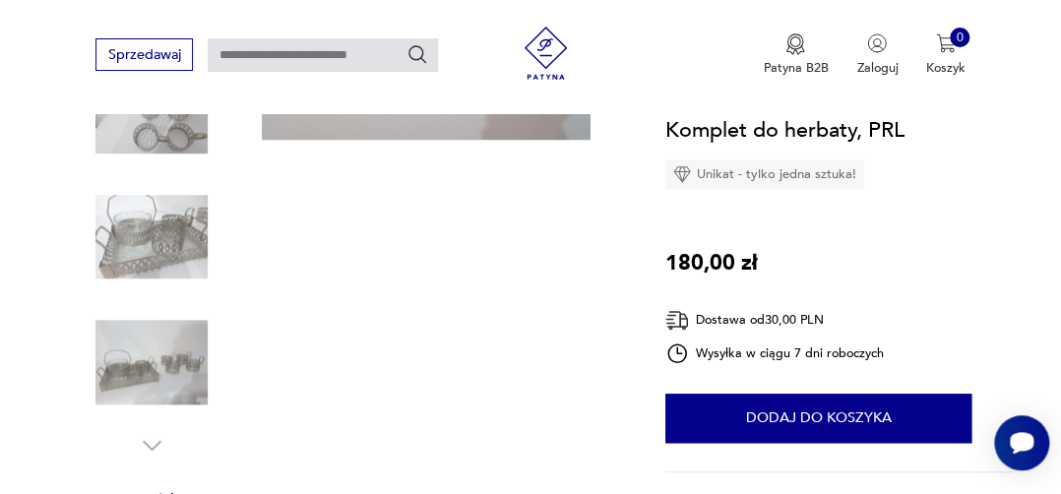
click at [152, 443] on icon "button" at bounding box center [152, 445] width 27 height 27
click at [173, 226] on img at bounding box center [151, 237] width 112 height 112
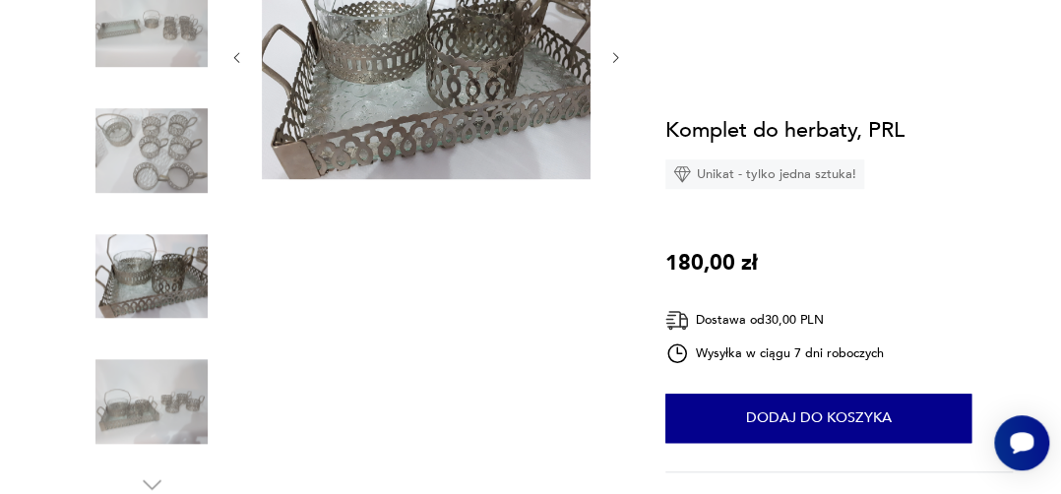
scroll to position [0, 0]
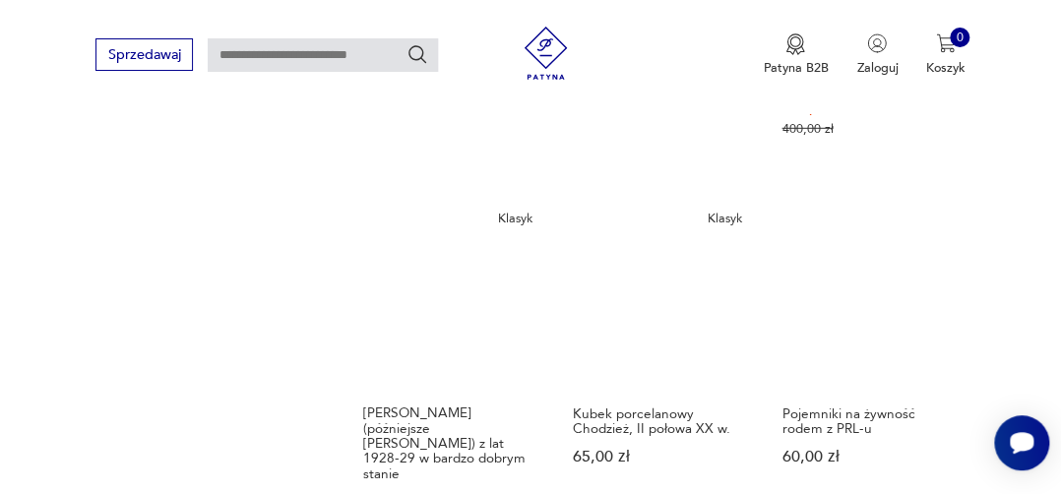
scroll to position [2095, 0]
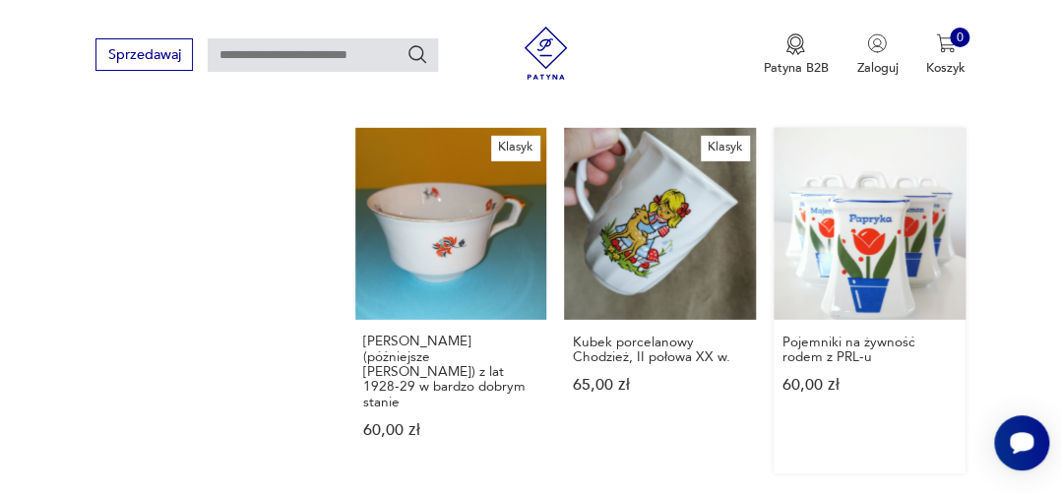
click at [830, 209] on link "Pojemniki na żywność rodem z PRL-u 60,00 zł" at bounding box center [869, 300] width 192 height 344
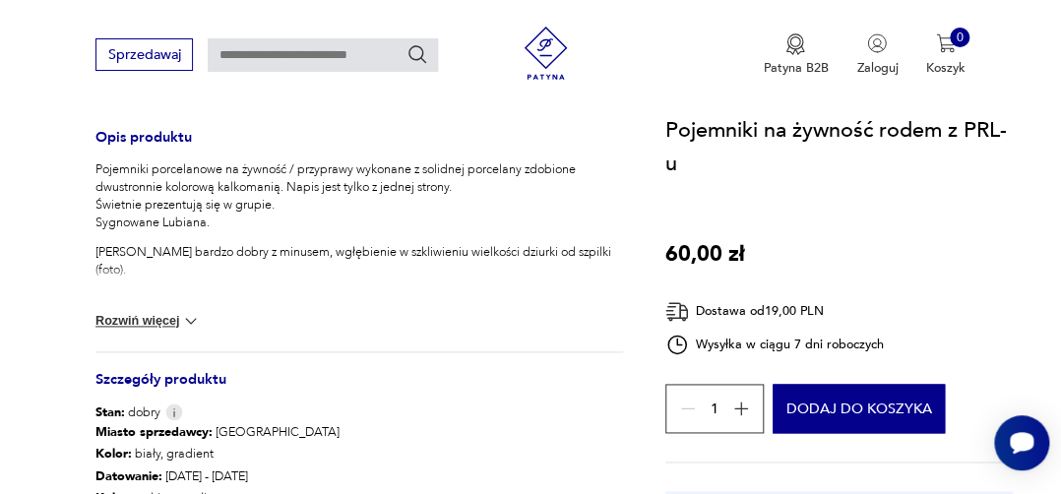
scroll to position [795, 0]
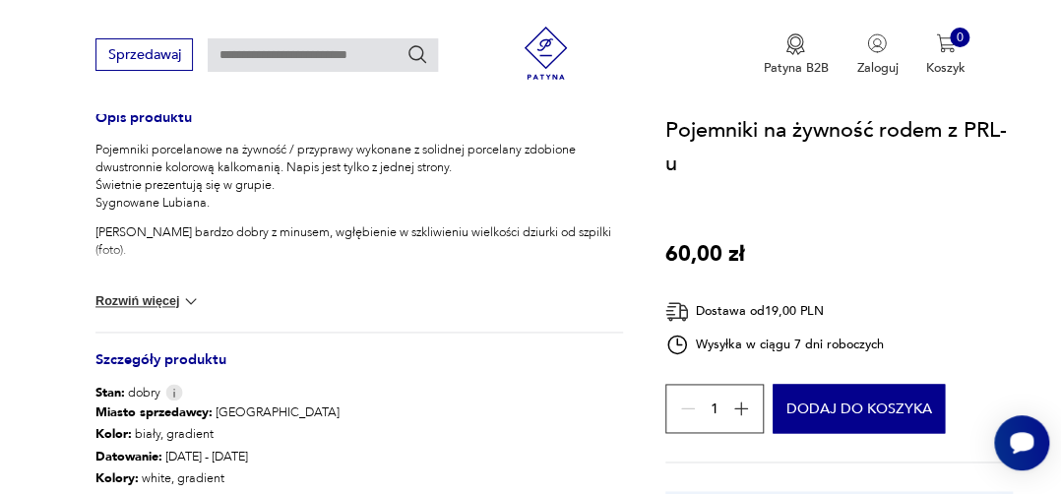
click at [191, 300] on img at bounding box center [191, 301] width 20 height 20
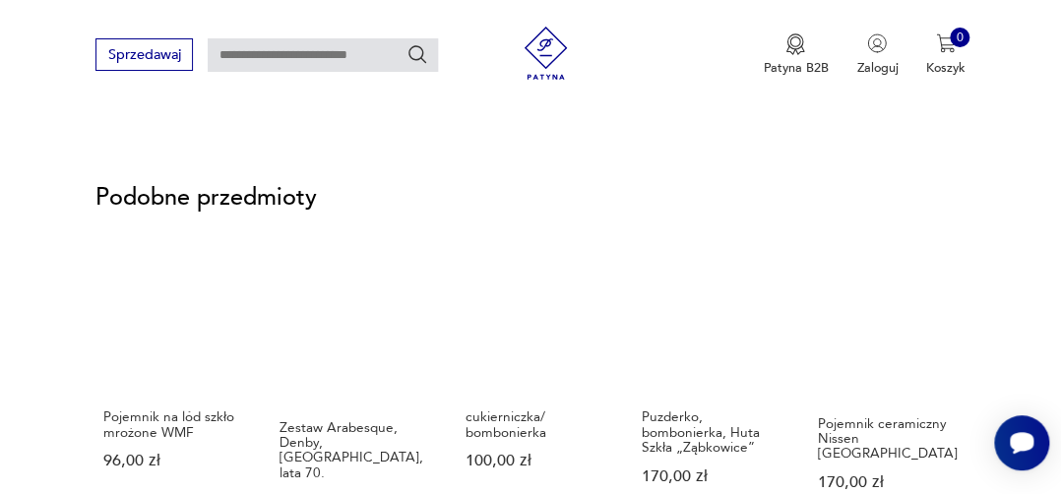
scroll to position [1460, 0]
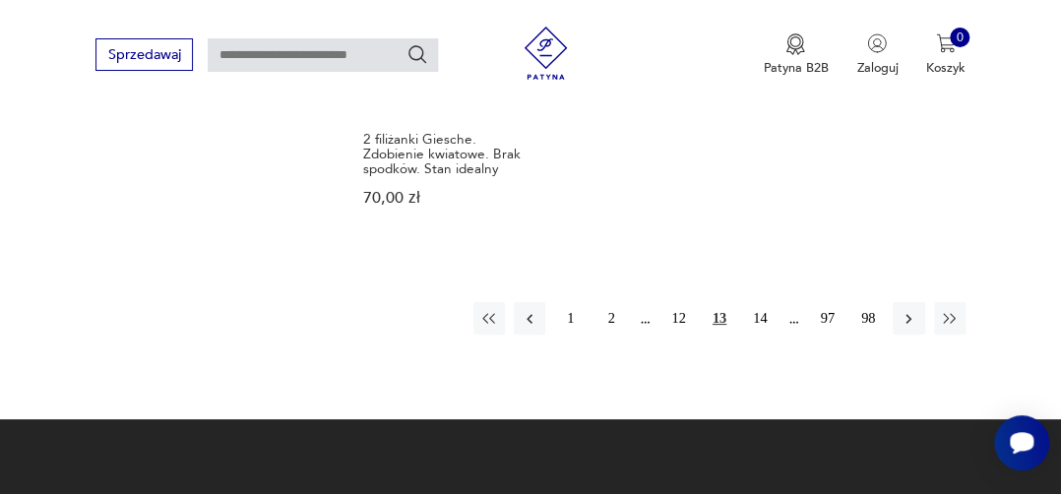
scroll to position [2682, 0]
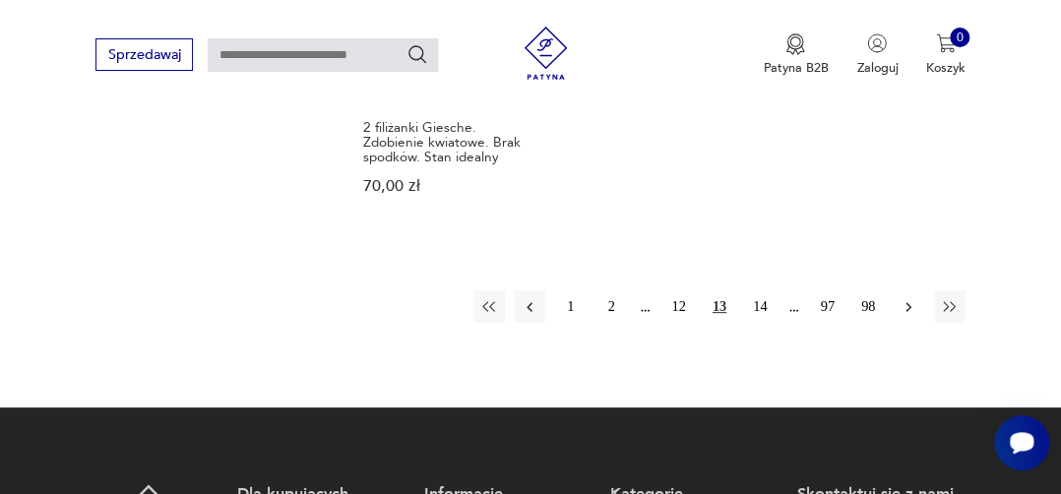
click at [907, 298] on icon "button" at bounding box center [908, 307] width 18 height 18
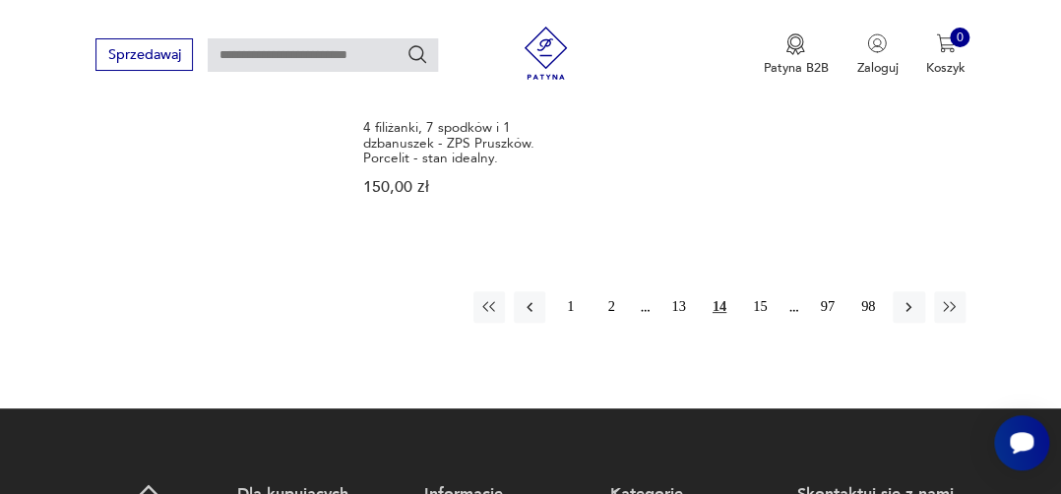
scroll to position [2718, 0]
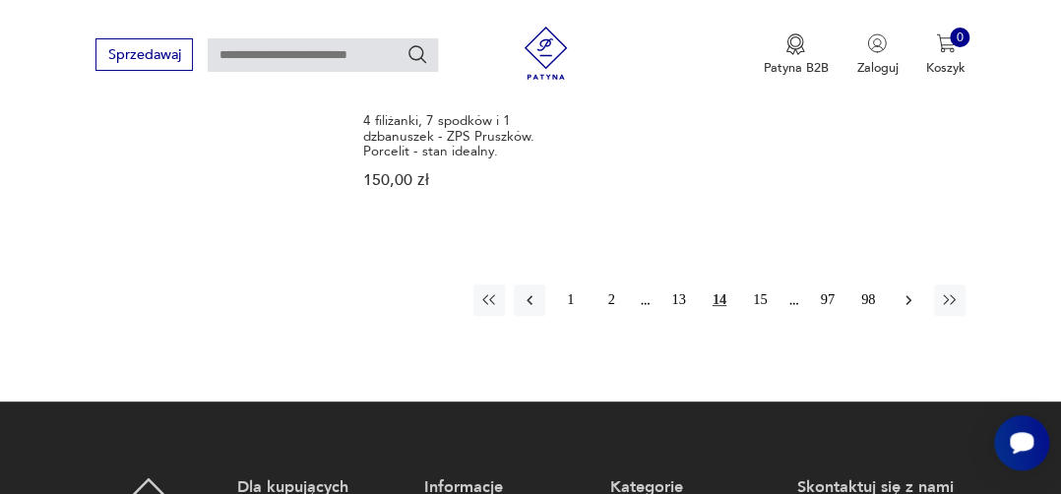
click at [905, 291] on icon "button" at bounding box center [908, 300] width 18 height 18
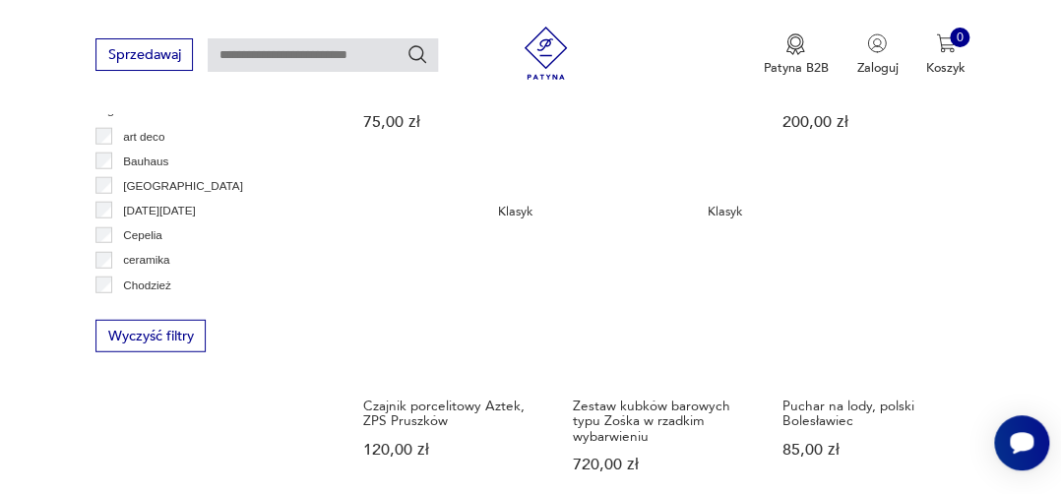
scroll to position [1708, 0]
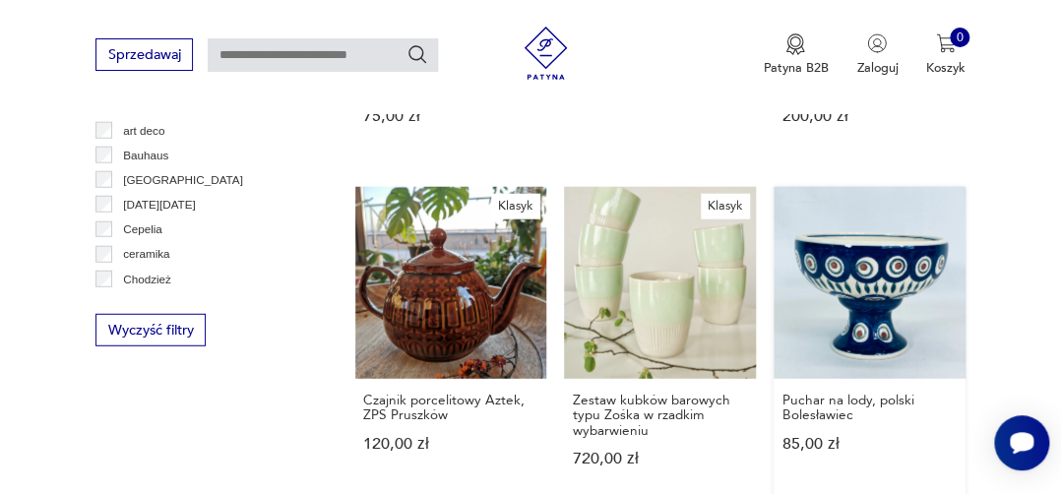
click at [857, 232] on link "Puchar na lody, polski Bolesławiec 85,00 zł" at bounding box center [869, 344] width 192 height 315
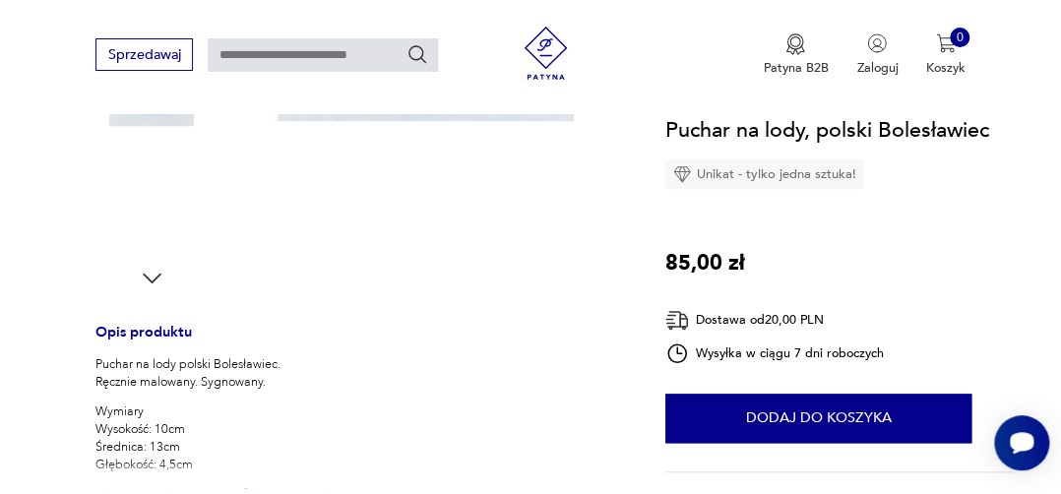
scroll to position [594, 0]
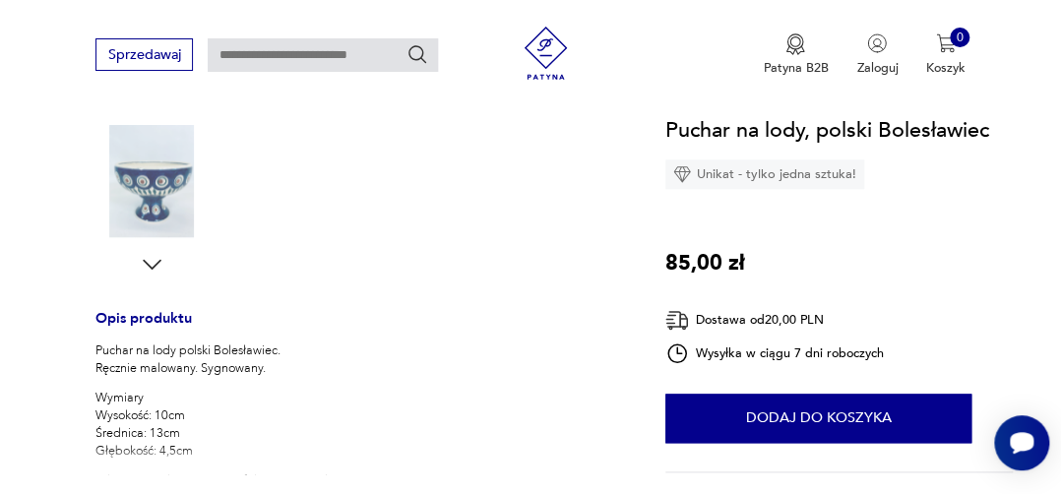
click at [153, 262] on icon "button" at bounding box center [152, 264] width 27 height 27
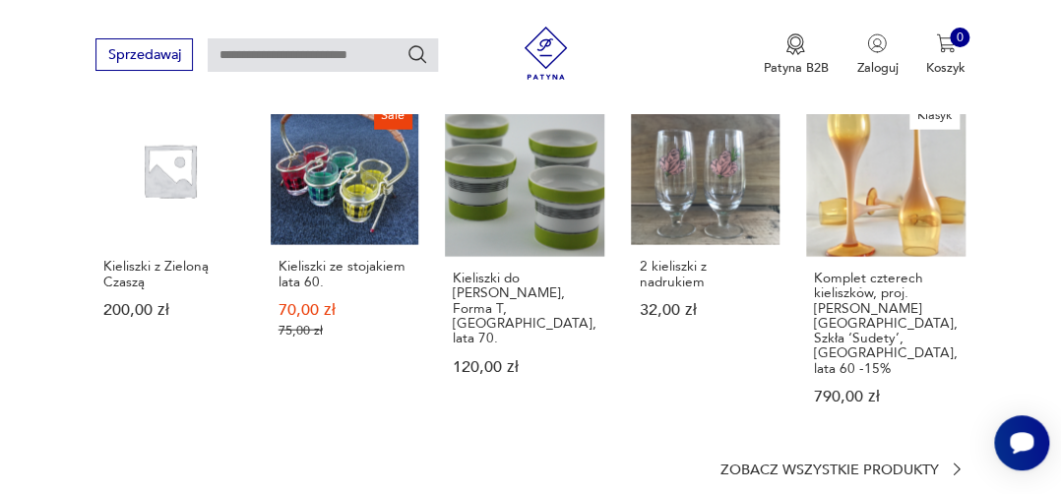
scroll to position [1531, 0]
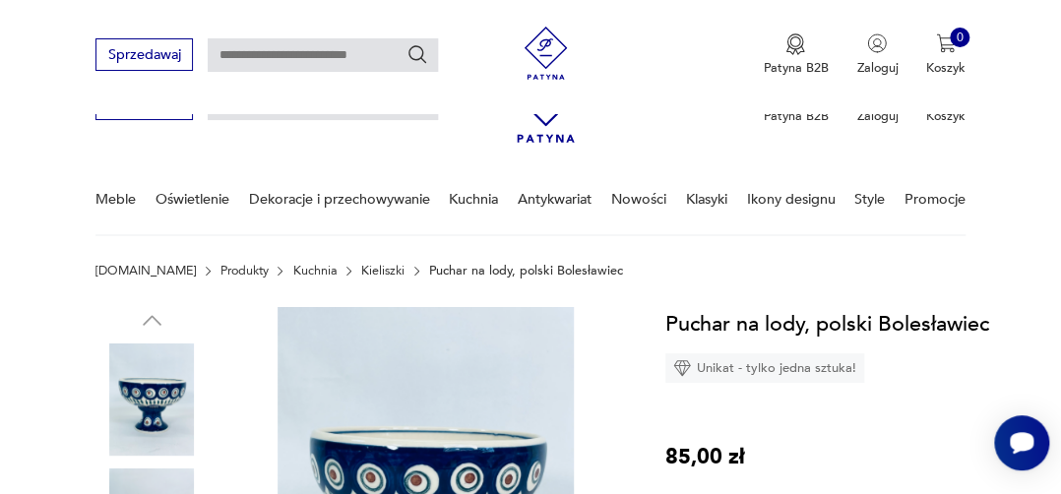
scroll to position [1435, 0]
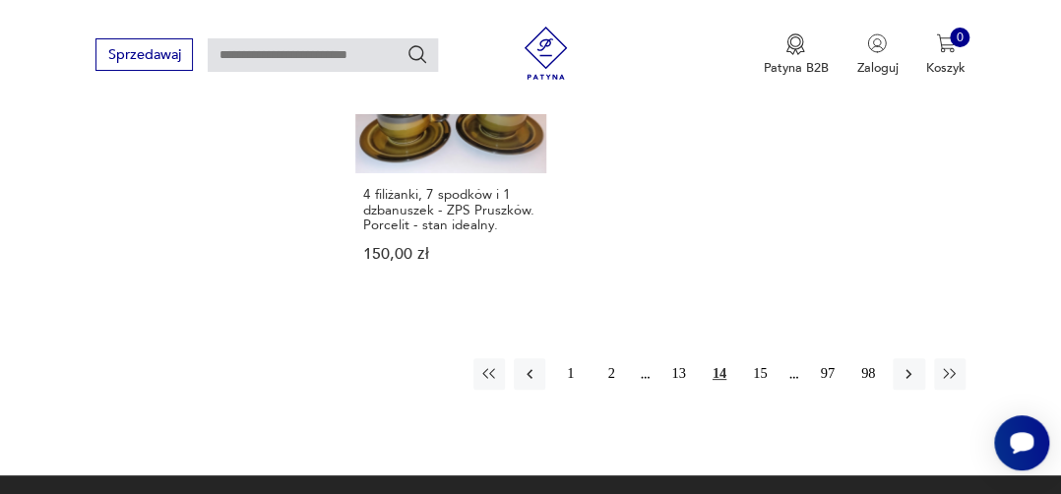
scroll to position [2681, 0]
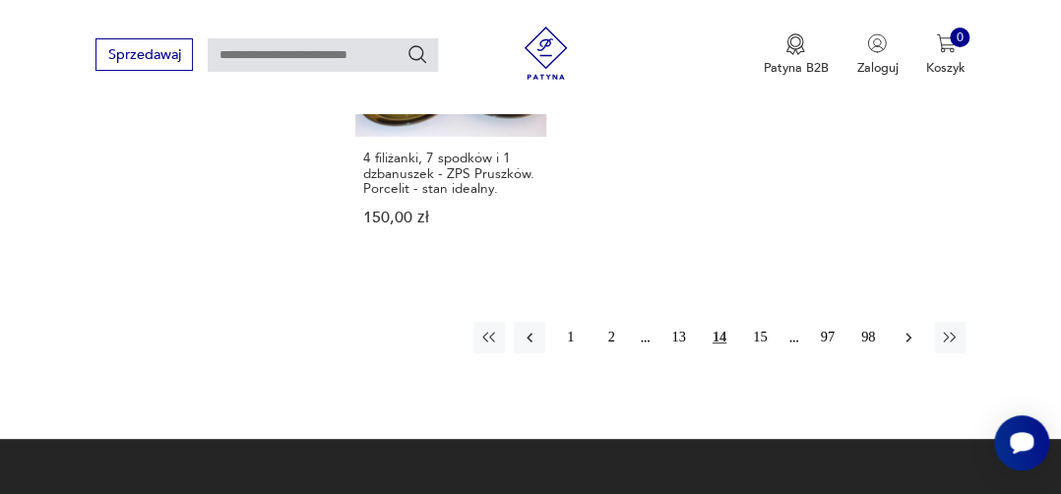
click at [908, 329] on icon "button" at bounding box center [908, 338] width 18 height 18
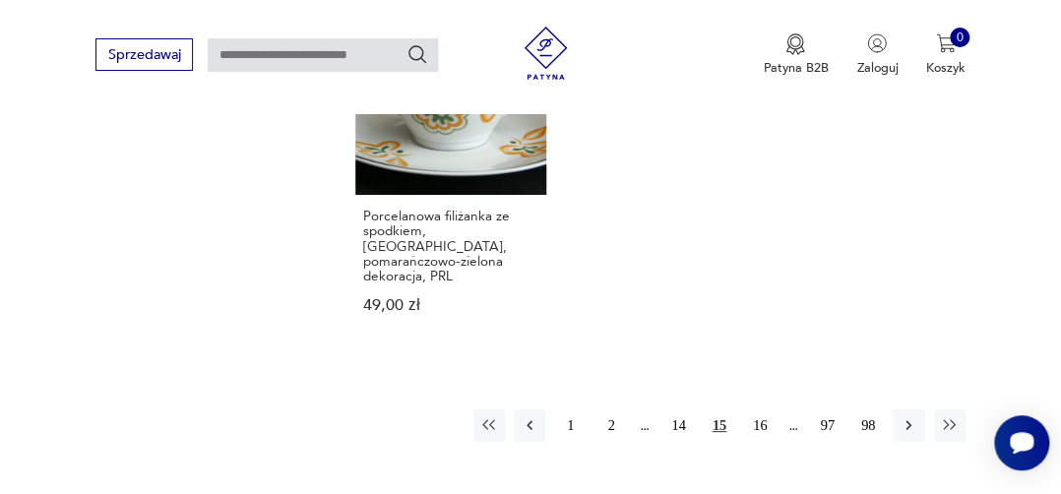
scroll to position [2651, 0]
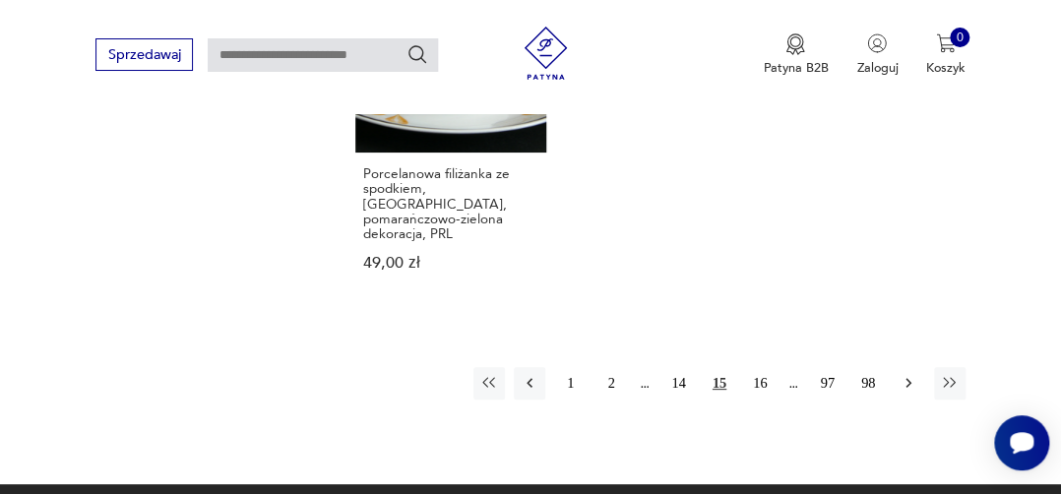
click at [905, 374] on icon "button" at bounding box center [908, 383] width 18 height 18
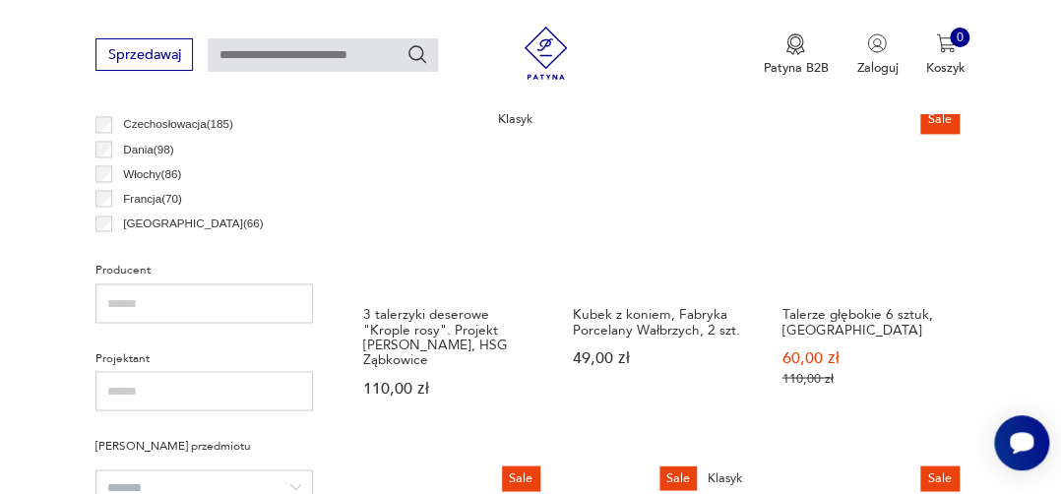
scroll to position [1048, 0]
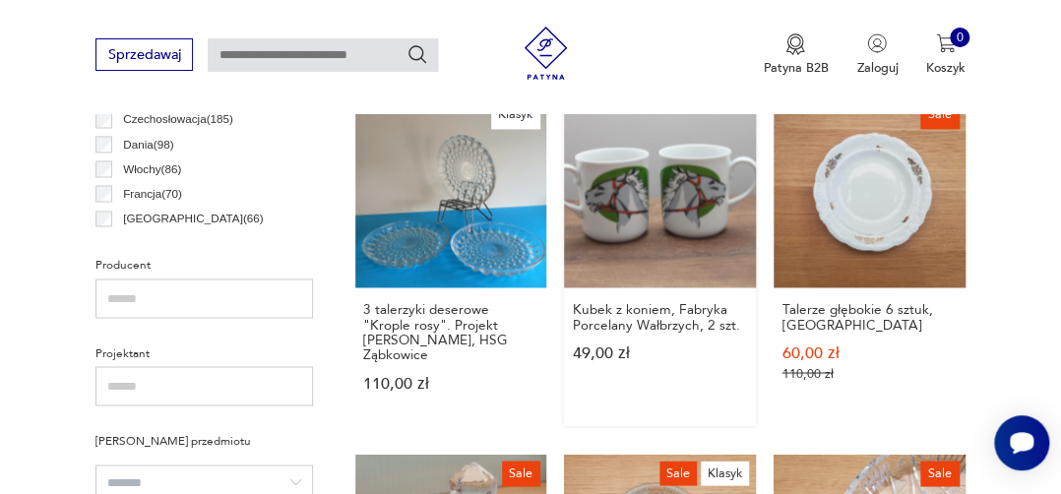
click at [626, 167] on link "Kubek z koniem, Fabryka Porcelany Wałbrzych, 2 szt. 49,00 zł" at bounding box center [660, 260] width 192 height 330
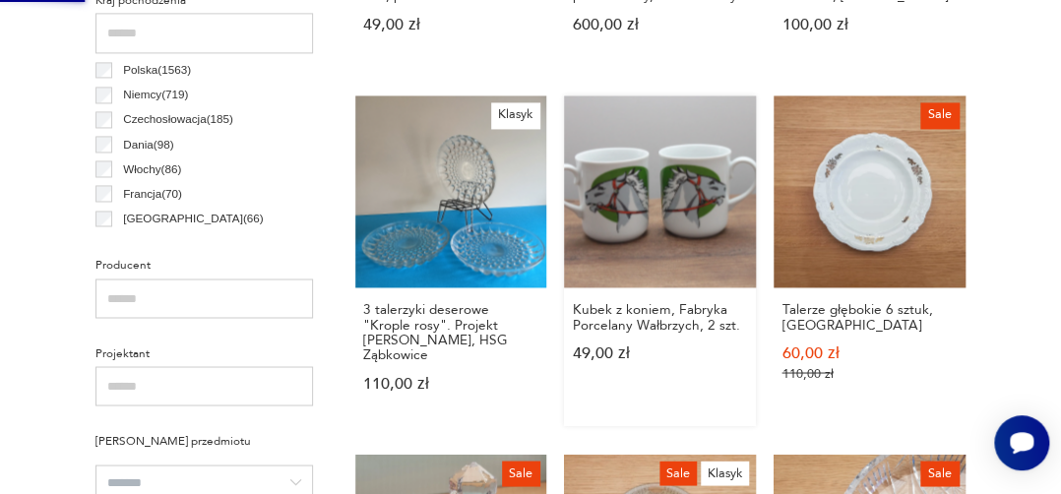
scroll to position [0, 0]
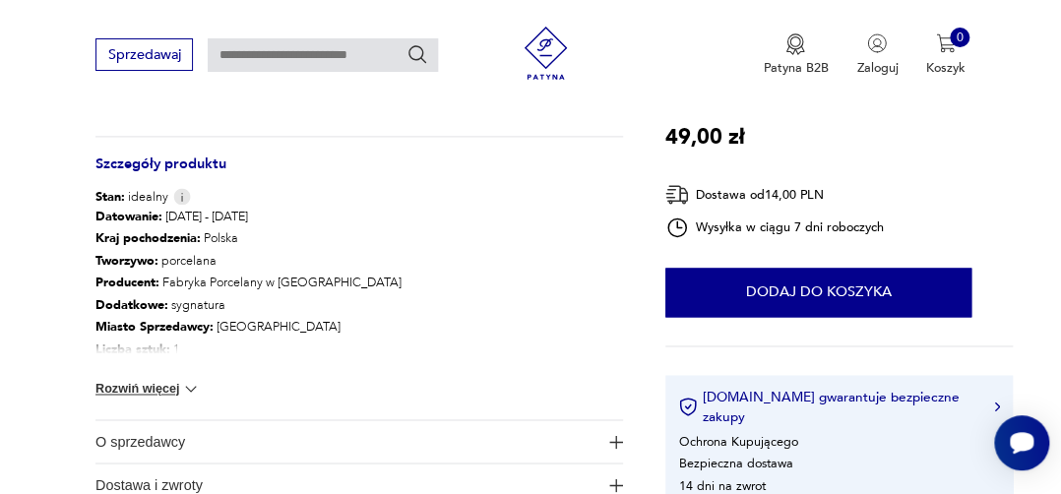
scroll to position [959, 0]
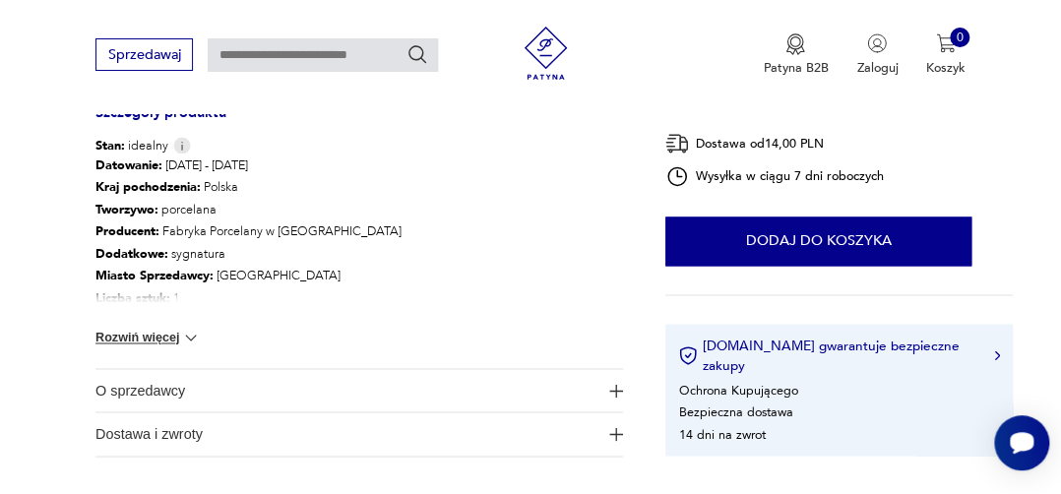
click at [196, 333] on img at bounding box center [191, 338] width 20 height 20
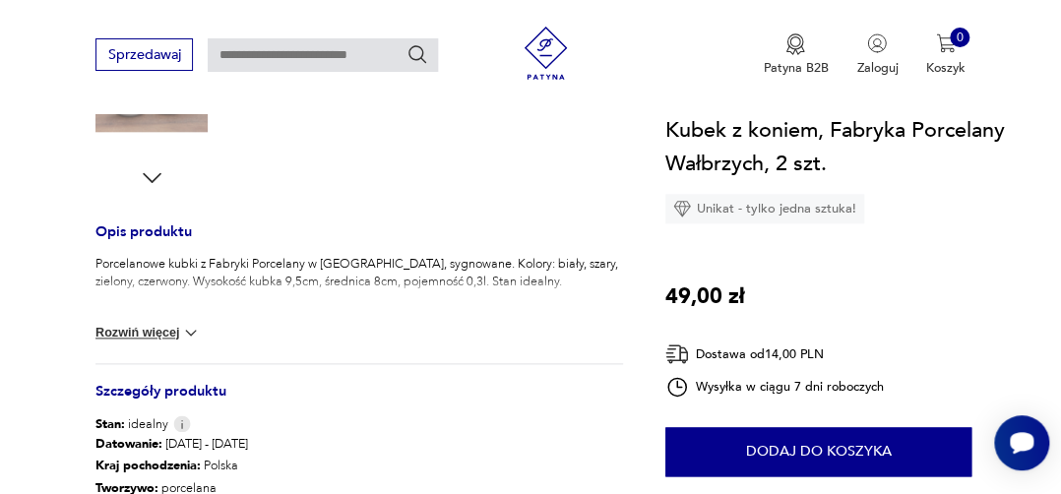
scroll to position [706, 0]
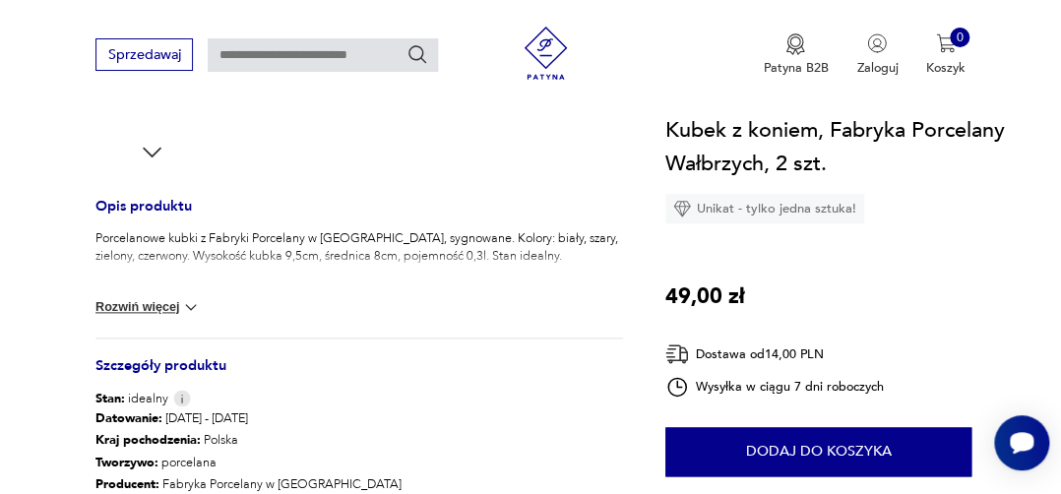
click at [194, 301] on img at bounding box center [191, 307] width 20 height 20
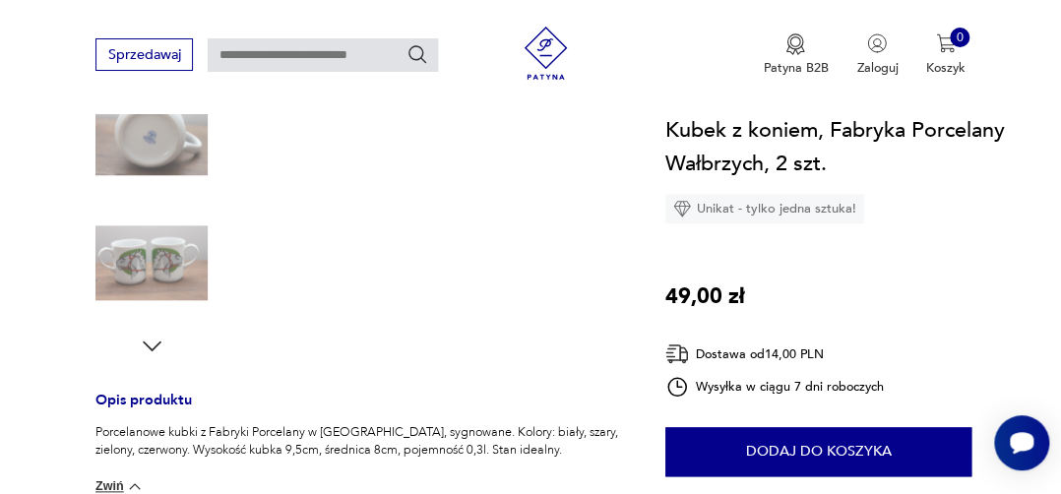
scroll to position [204, 0]
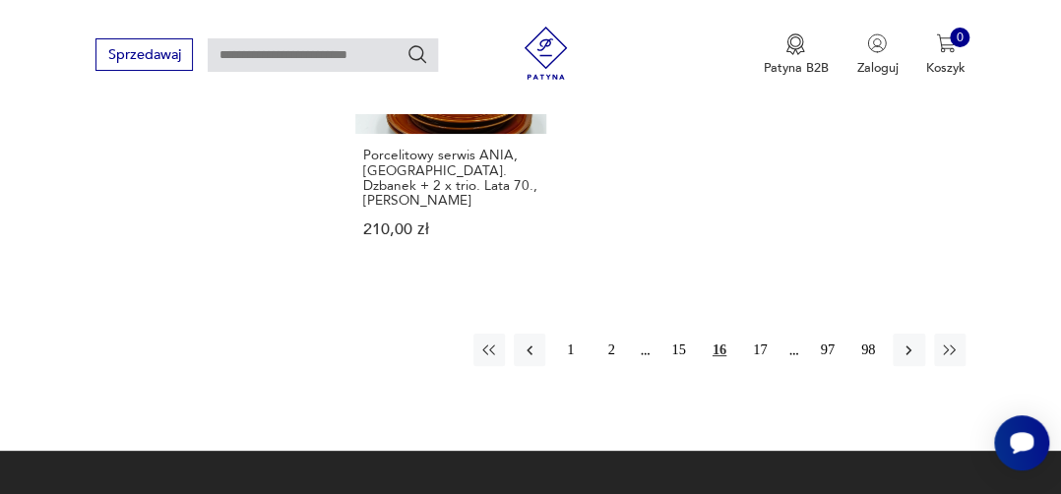
scroll to position [2624, 0]
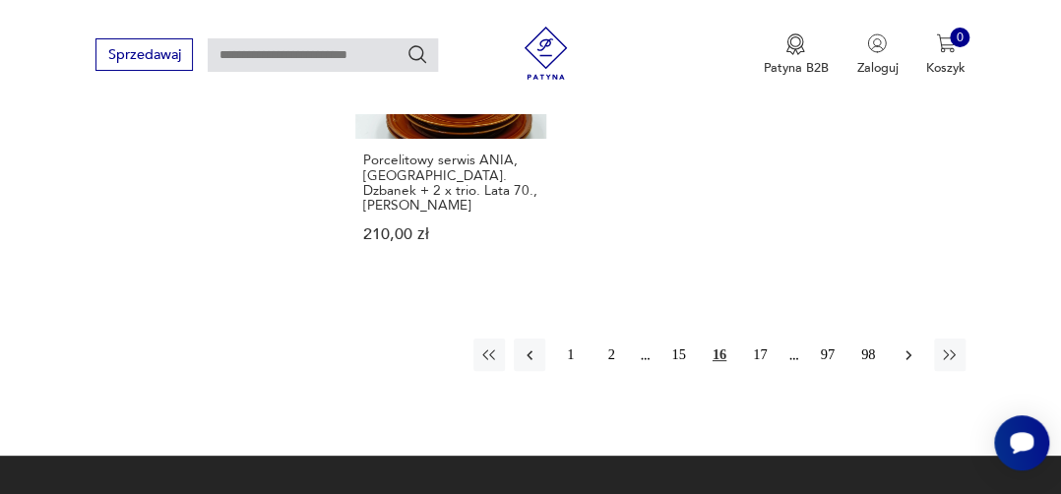
click at [903, 346] on icon "button" at bounding box center [908, 355] width 18 height 18
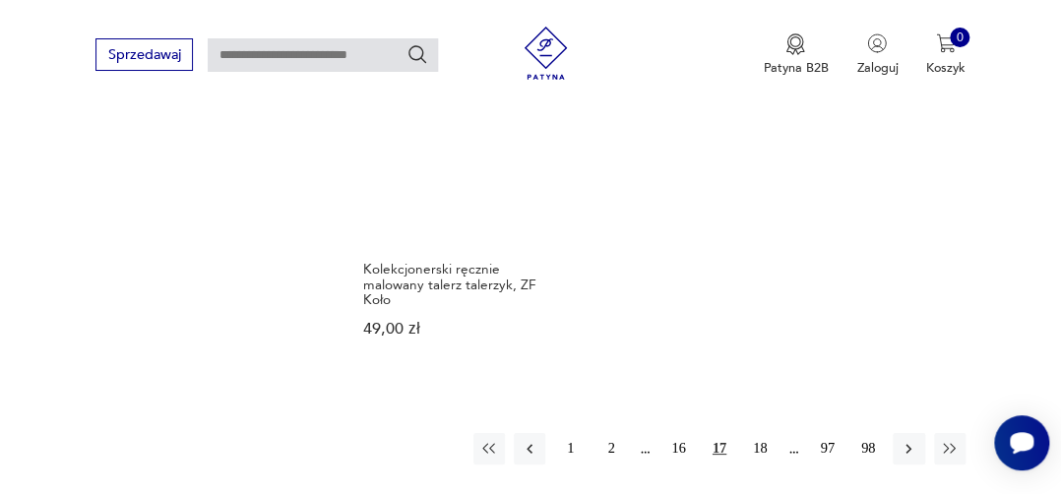
scroll to position [2570, 0]
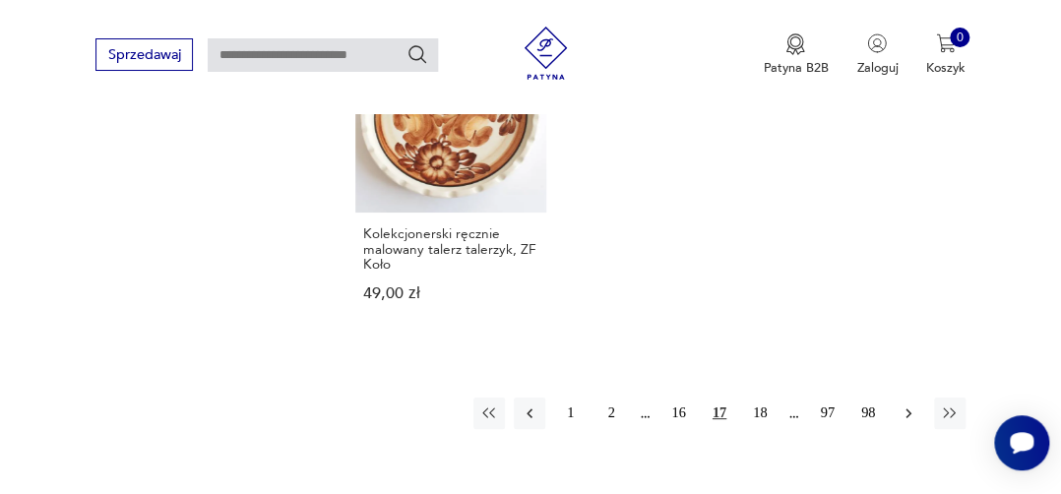
click at [909, 408] on icon "button" at bounding box center [909, 413] width 6 height 10
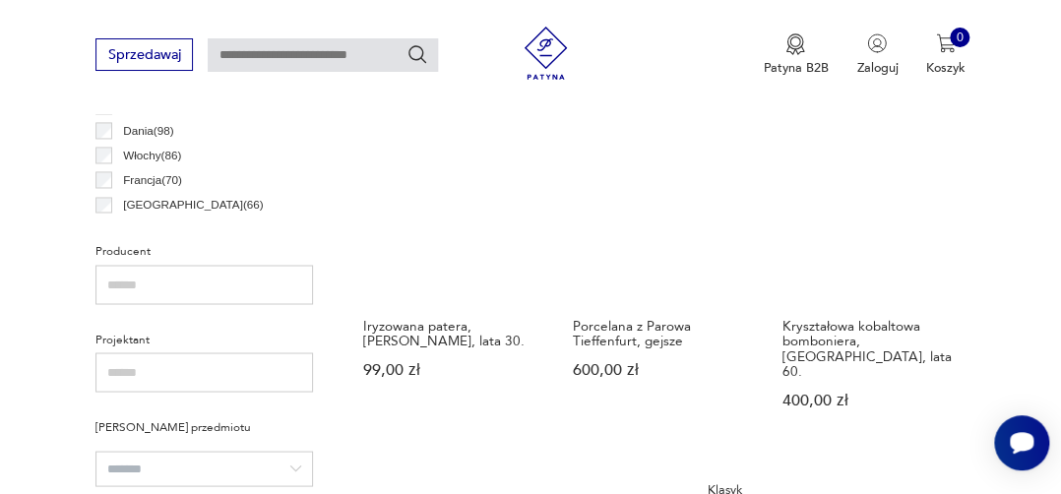
scroll to position [1073, 0]
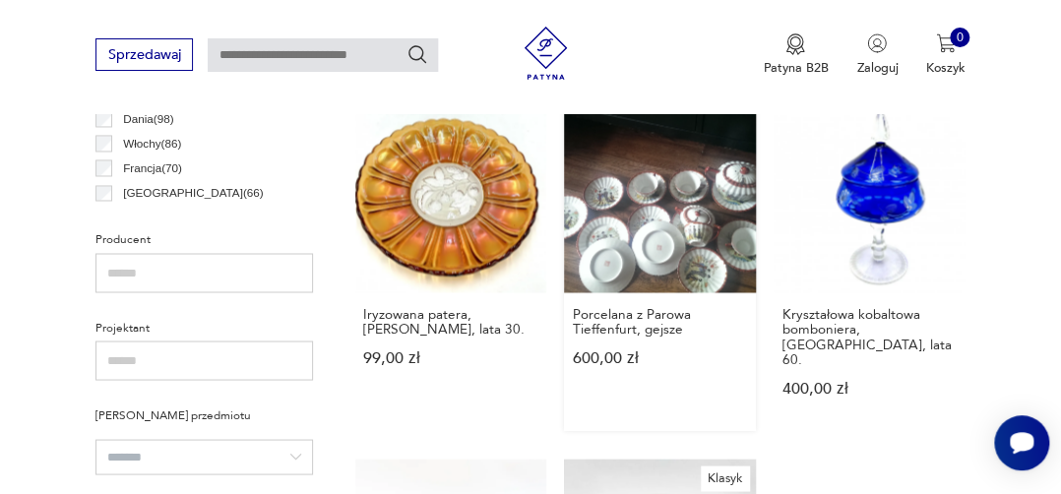
click at [685, 189] on link "Porcelana z Parowa Tieffenfurt, gejsze 600,00 zł" at bounding box center [660, 265] width 192 height 330
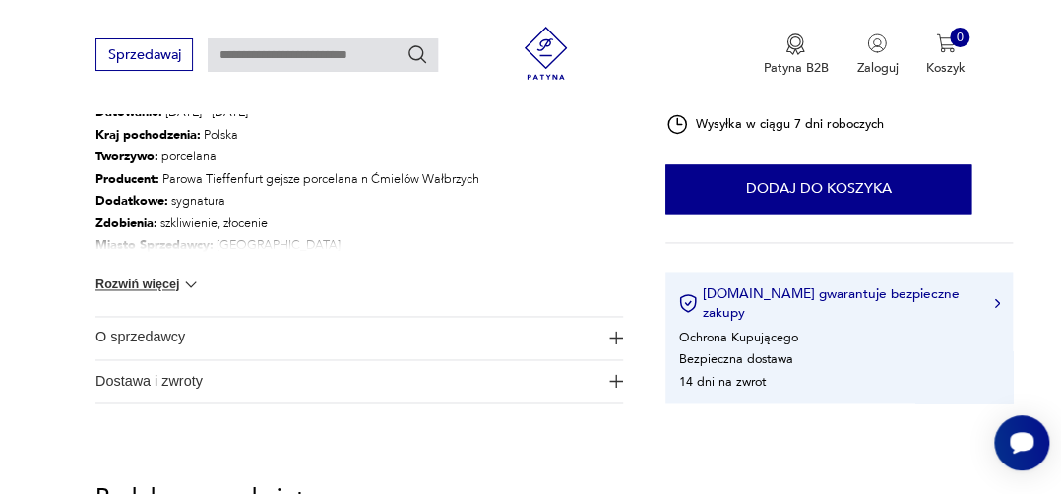
scroll to position [900, 0]
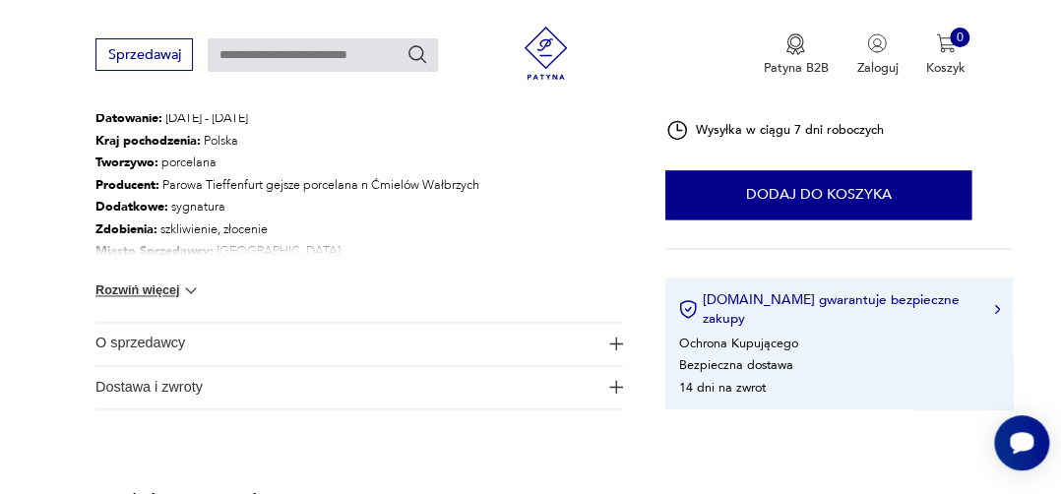
click at [192, 291] on img at bounding box center [191, 290] width 20 height 20
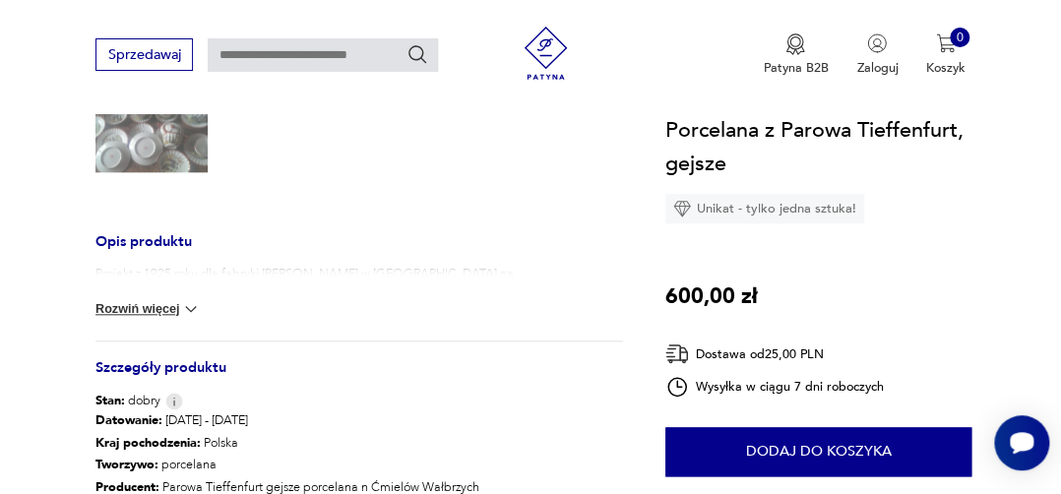
scroll to position [611, 0]
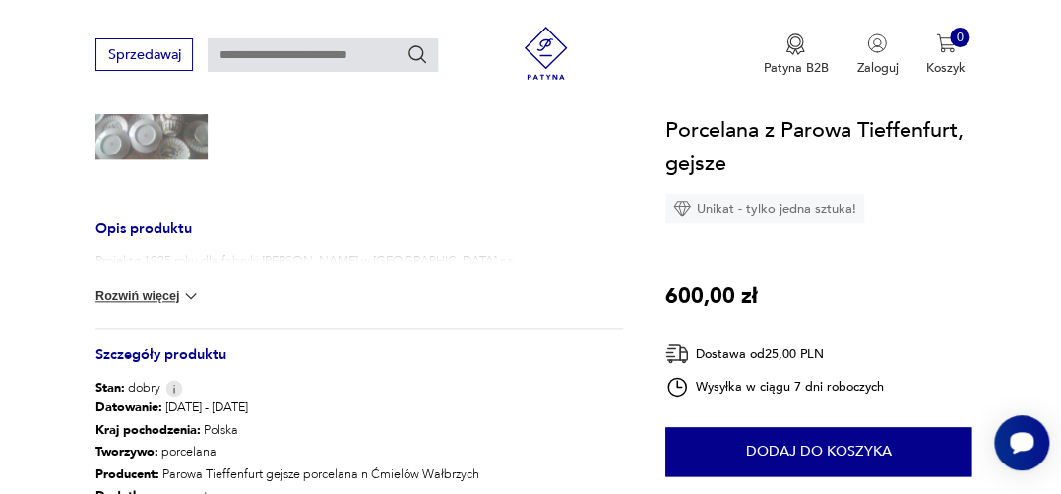
click at [195, 294] on img at bounding box center [191, 296] width 20 height 20
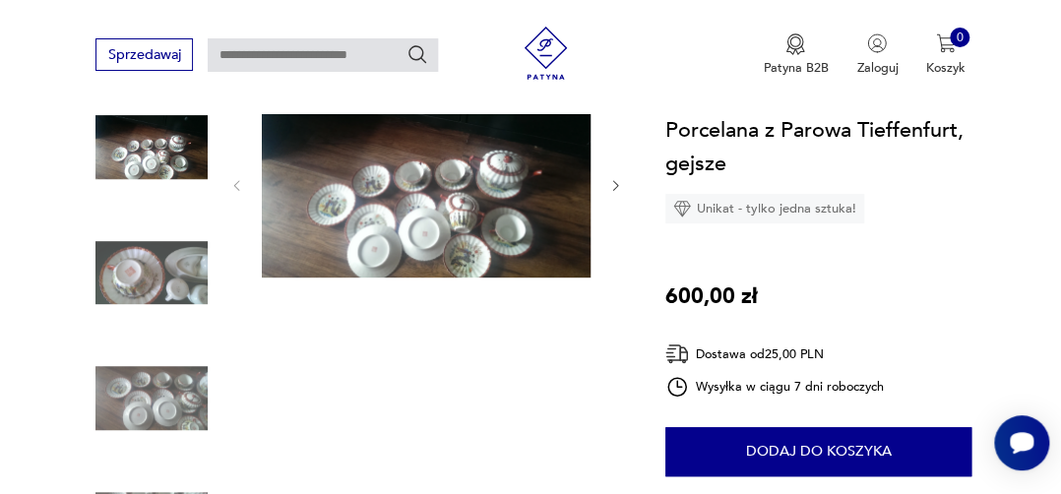
scroll to position [146, 0]
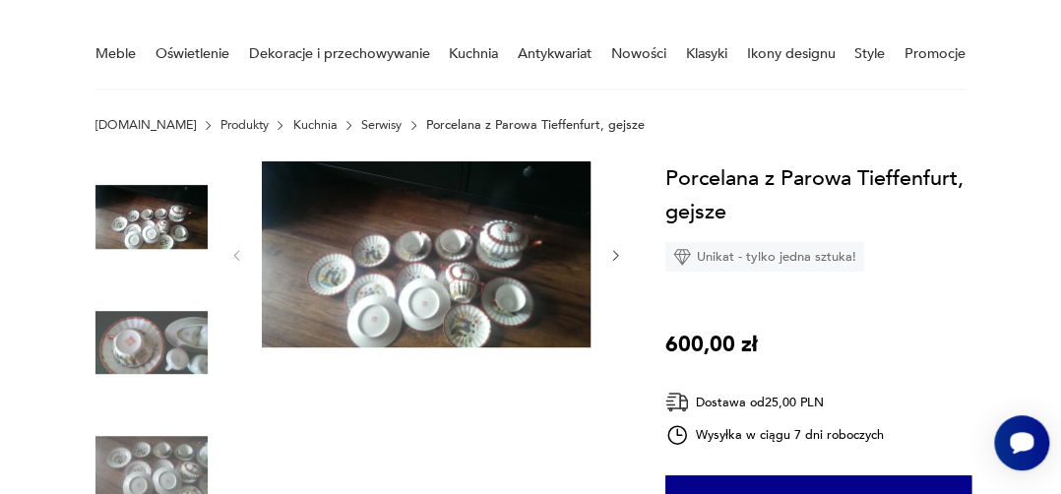
click at [150, 342] on img at bounding box center [151, 342] width 112 height 112
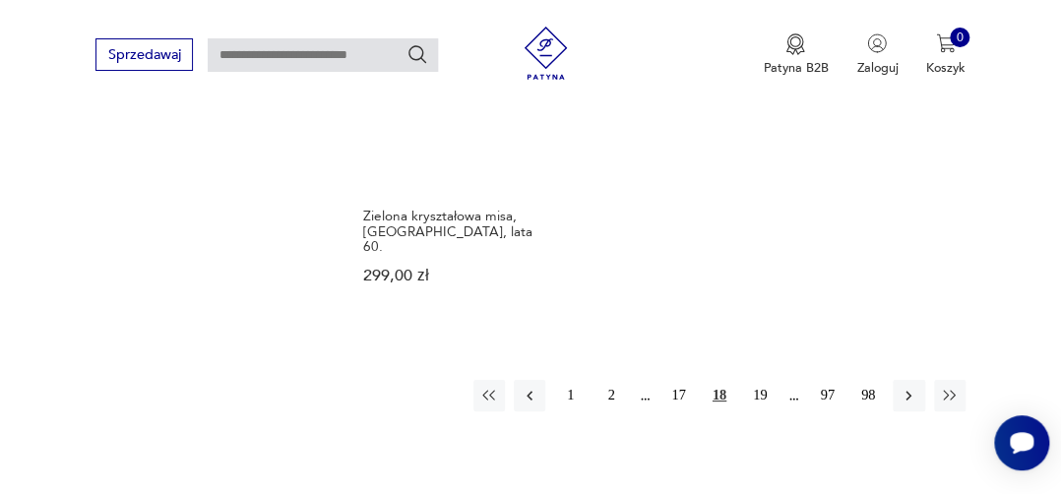
scroll to position [2617, 0]
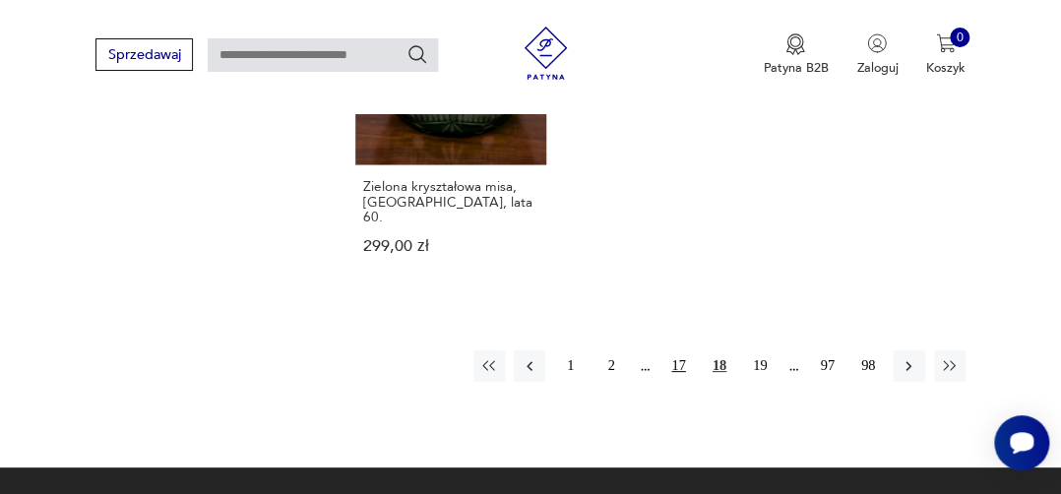
click at [677, 350] on button "17" at bounding box center [677, 365] width 31 height 31
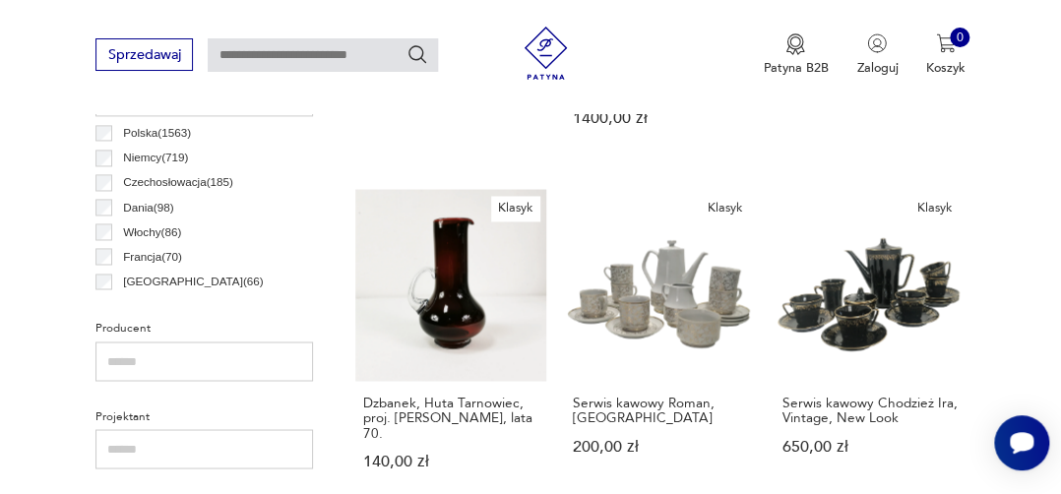
scroll to position [980, 0]
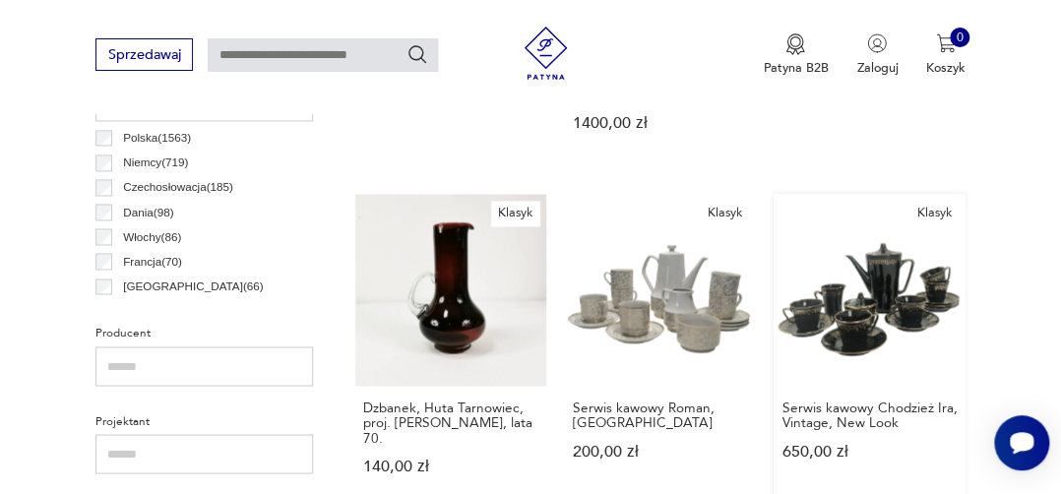
click at [881, 297] on link "Klasyk Serwis kawowy Chodzież Ira, Vintage, New Look 650,00 zł" at bounding box center [869, 351] width 192 height 315
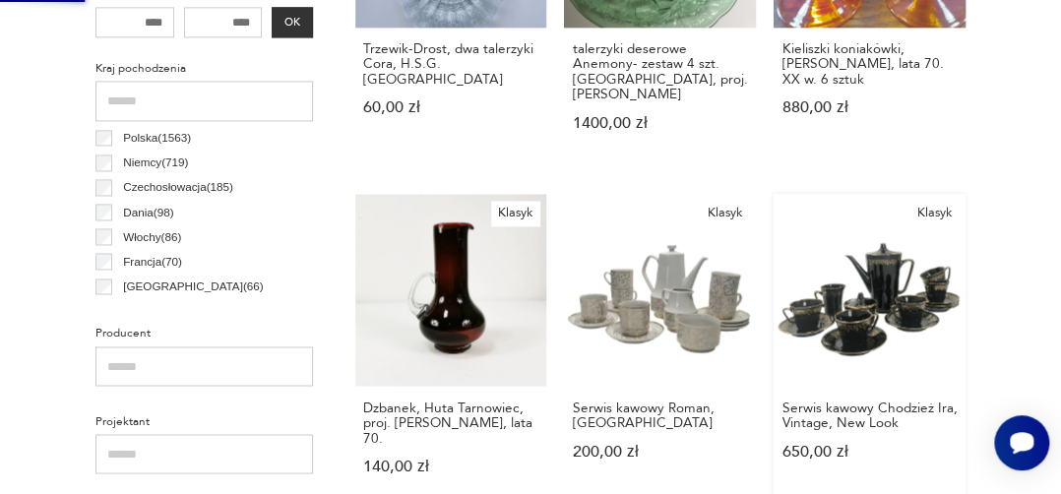
scroll to position [0, 0]
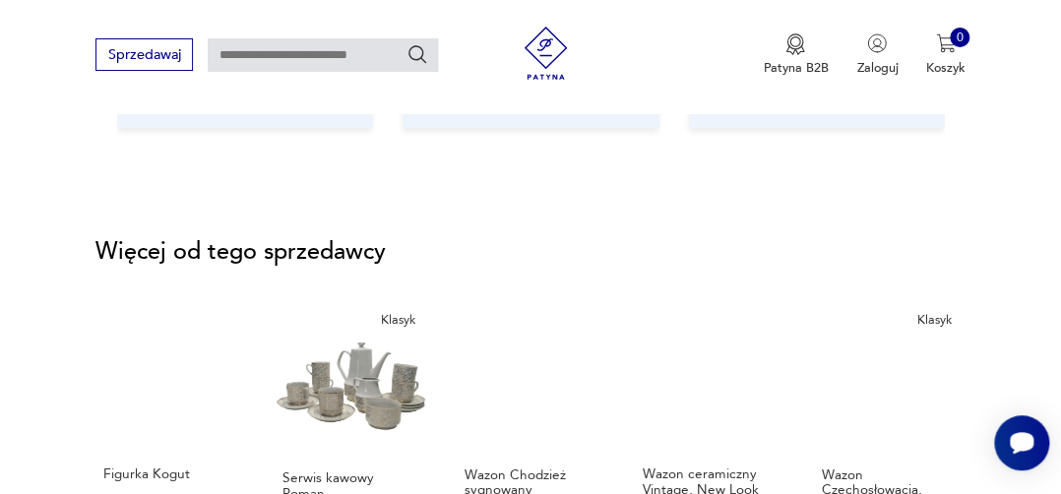
scroll to position [2403, 0]
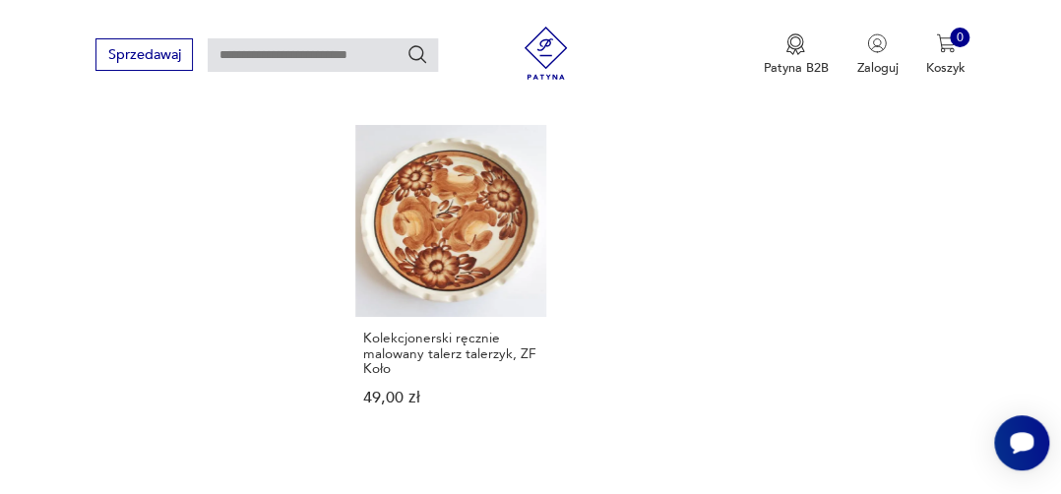
scroll to position [2472, 0]
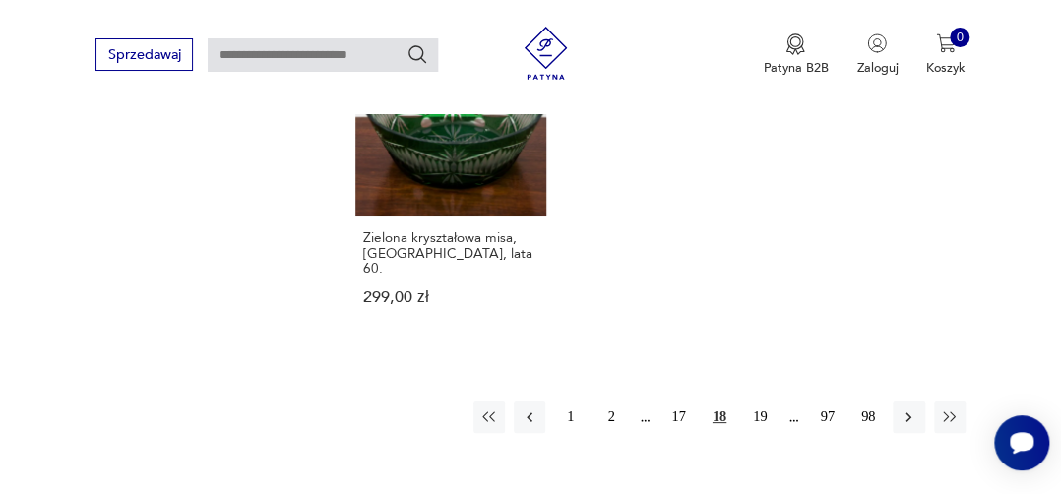
scroll to position [2591, 0]
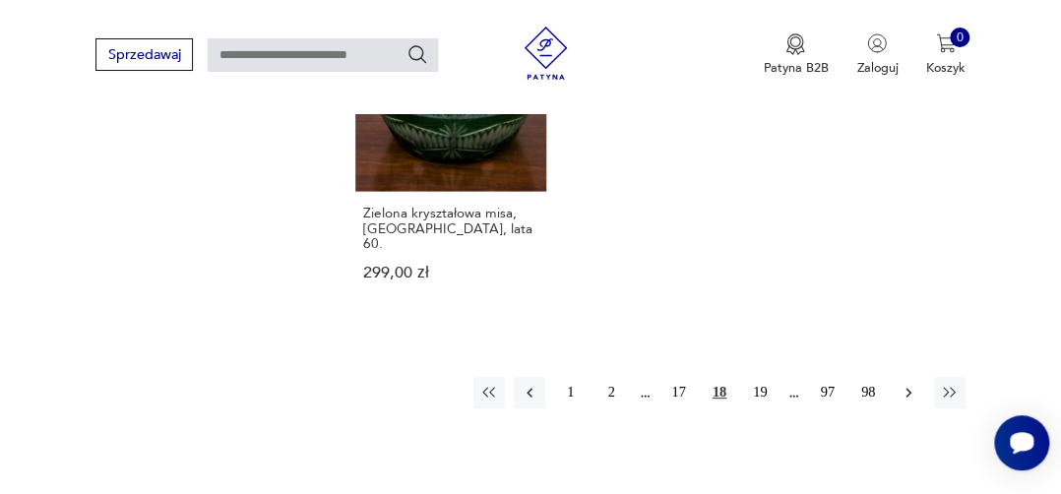
click at [907, 388] on icon "button" at bounding box center [909, 393] width 6 height 10
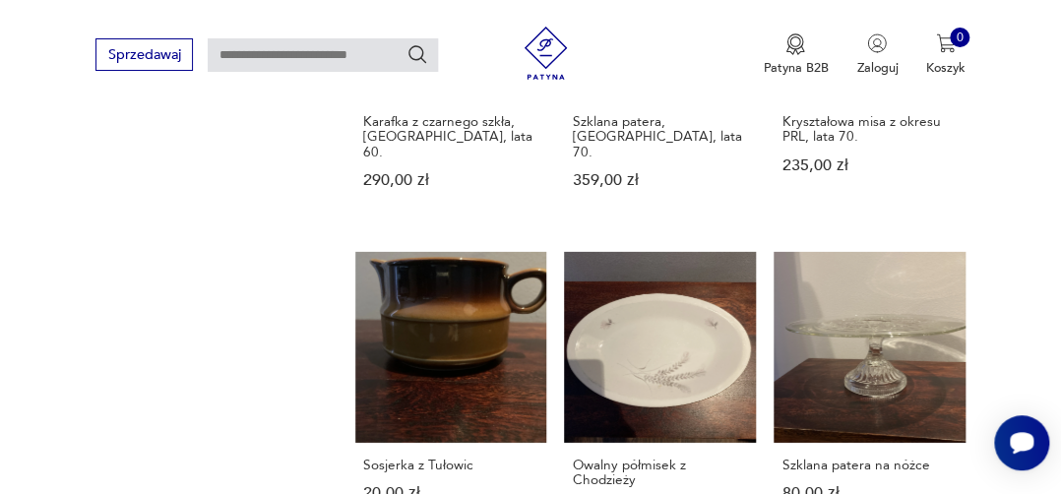
scroll to position [2004, 0]
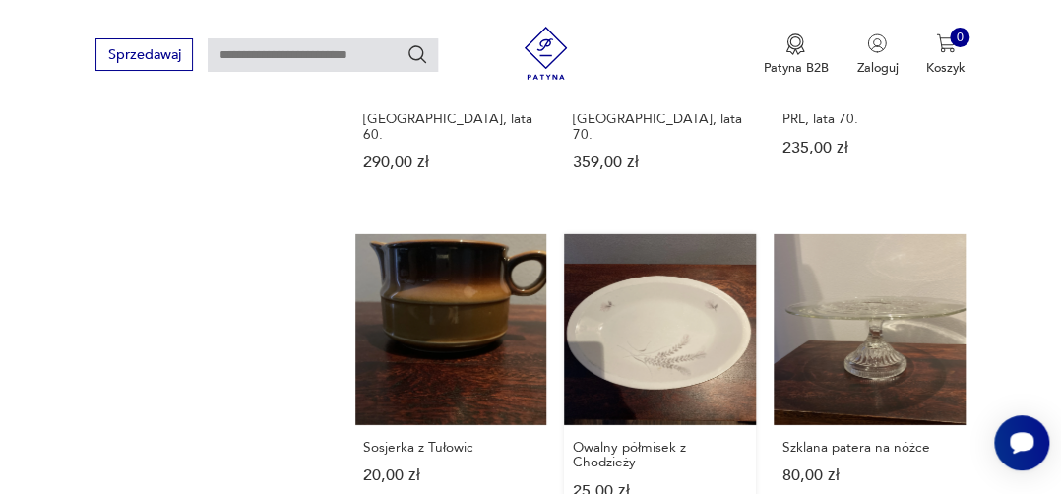
click at [626, 234] on link "Owalny półmisek z Chodzieży 25,00 zł" at bounding box center [660, 384] width 192 height 300
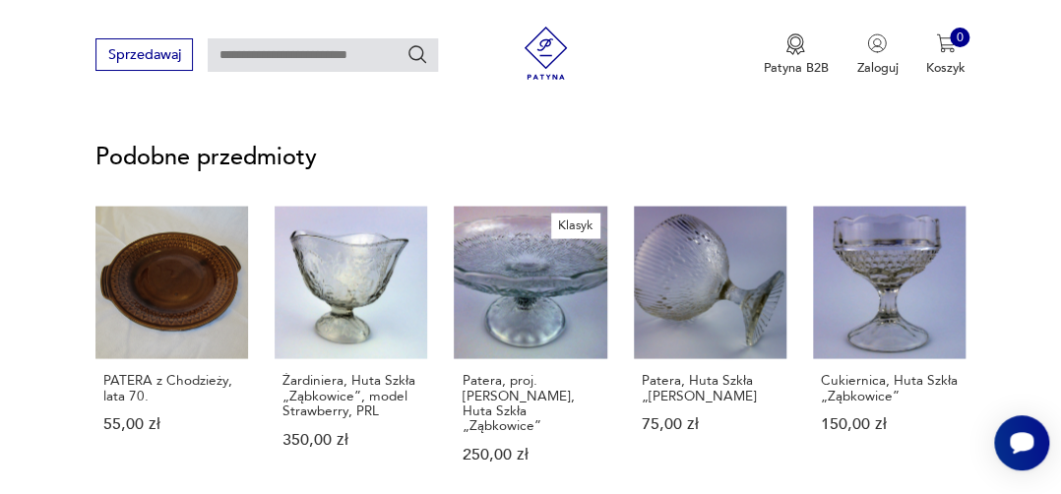
scroll to position [1216, 0]
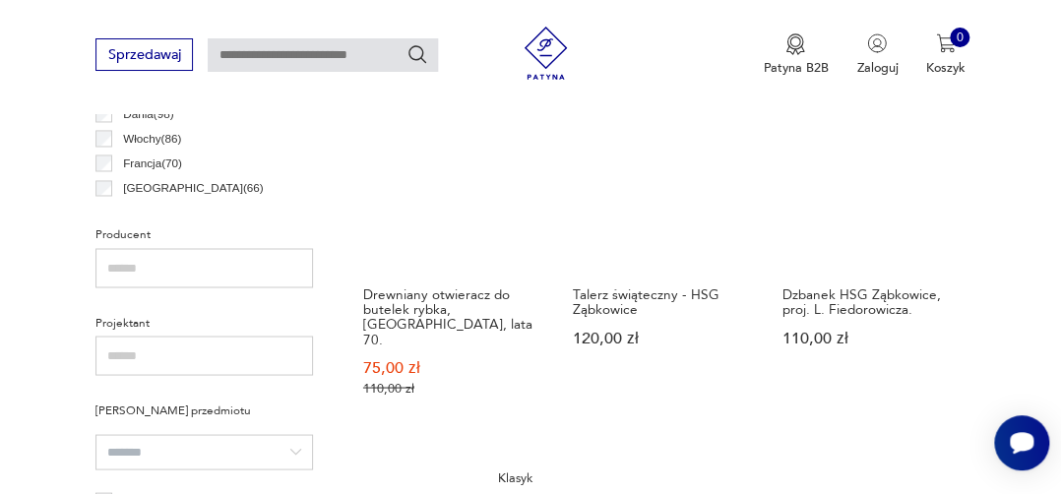
scroll to position [1084, 0]
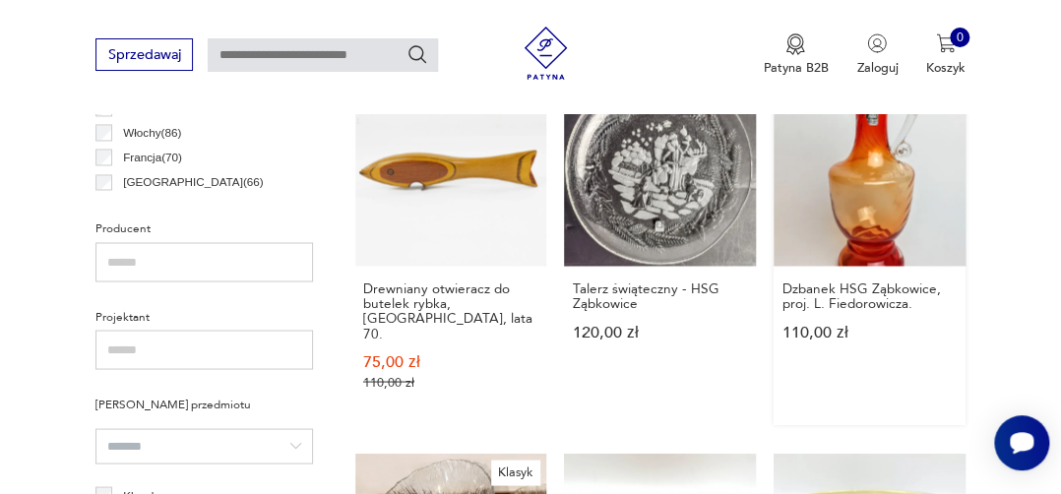
click at [877, 166] on link "Klasyk Dzbanek HSG Ząbkowice, proj. L. Fiedorowicza. 110,00 zł" at bounding box center [869, 249] width 192 height 350
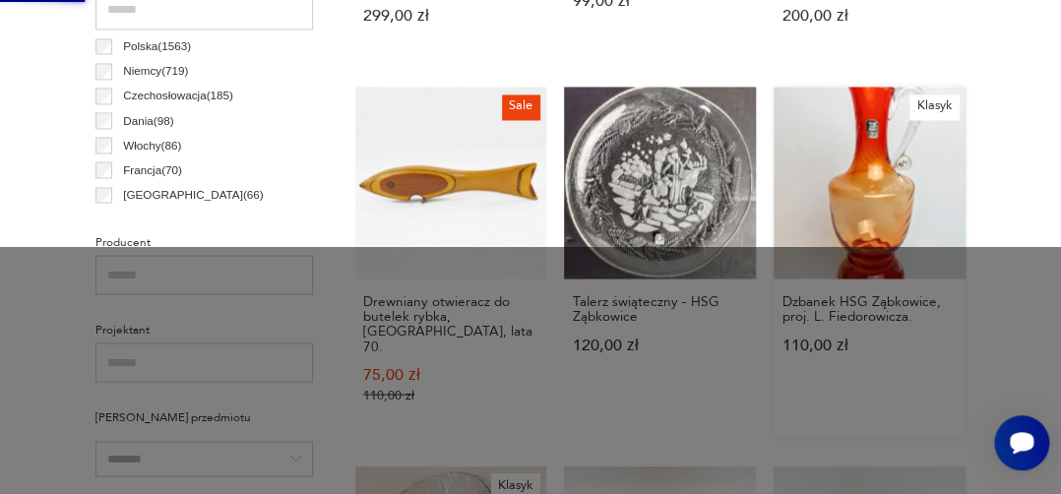
scroll to position [0, 0]
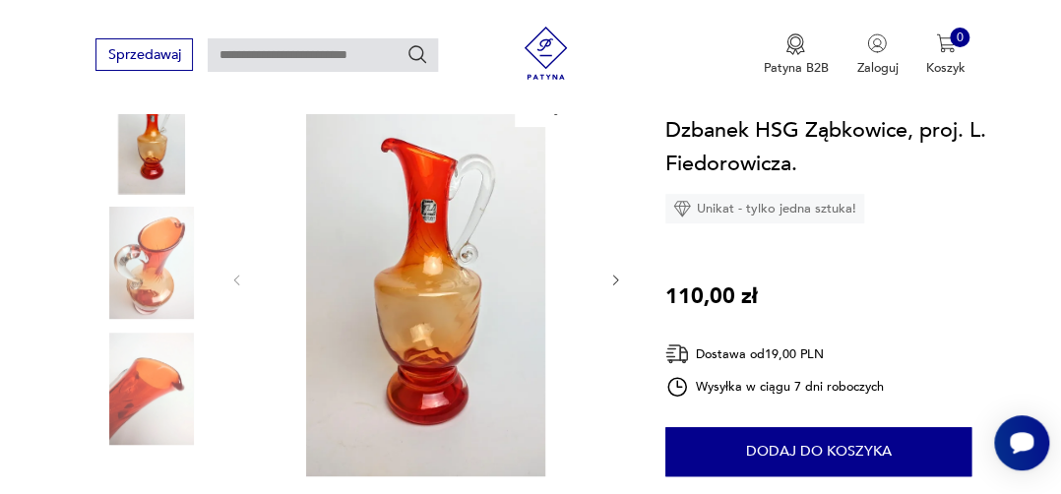
scroll to position [64, 0]
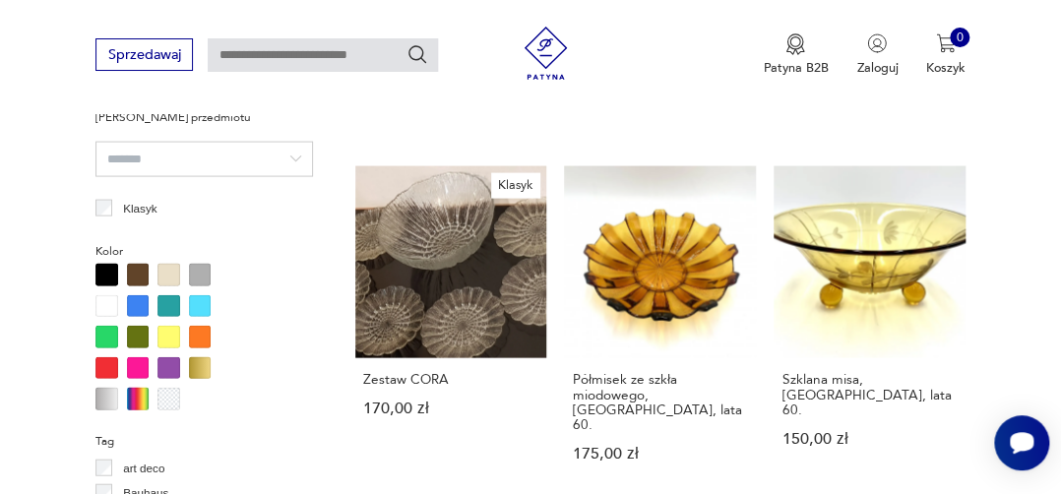
scroll to position [1329, 0]
